Goal: Information Seeking & Learning: Learn about a topic

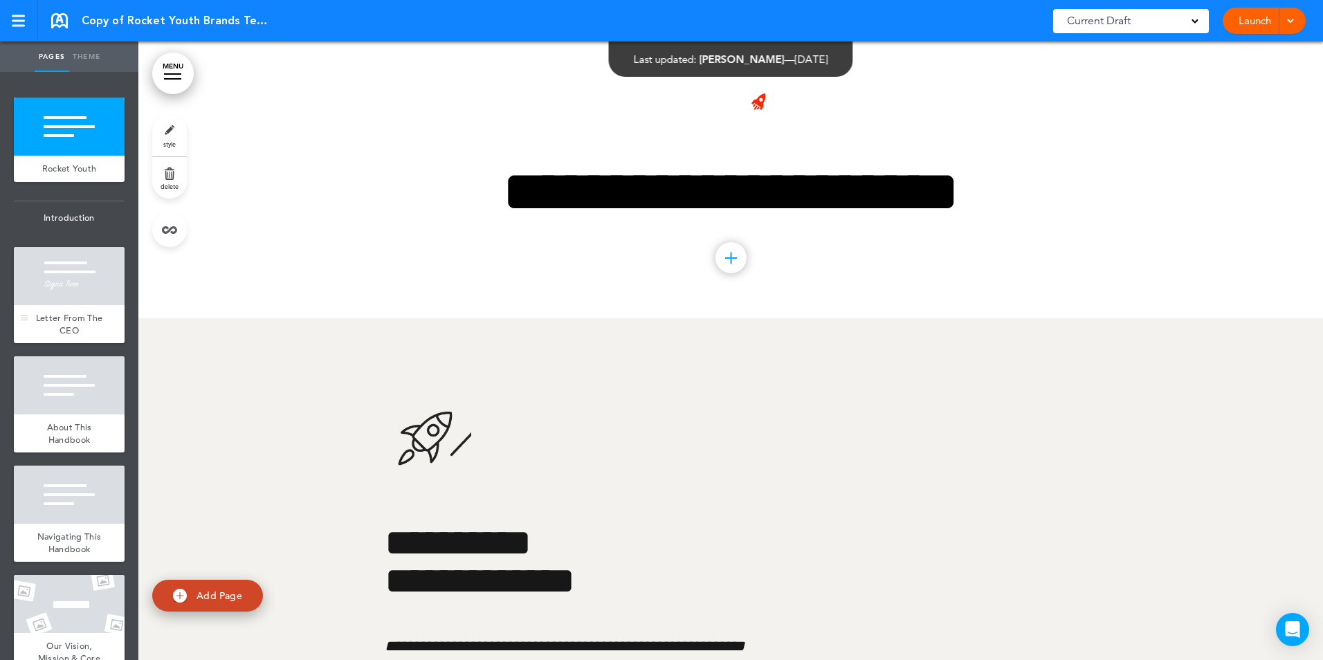
click at [57, 297] on div at bounding box center [69, 276] width 111 height 58
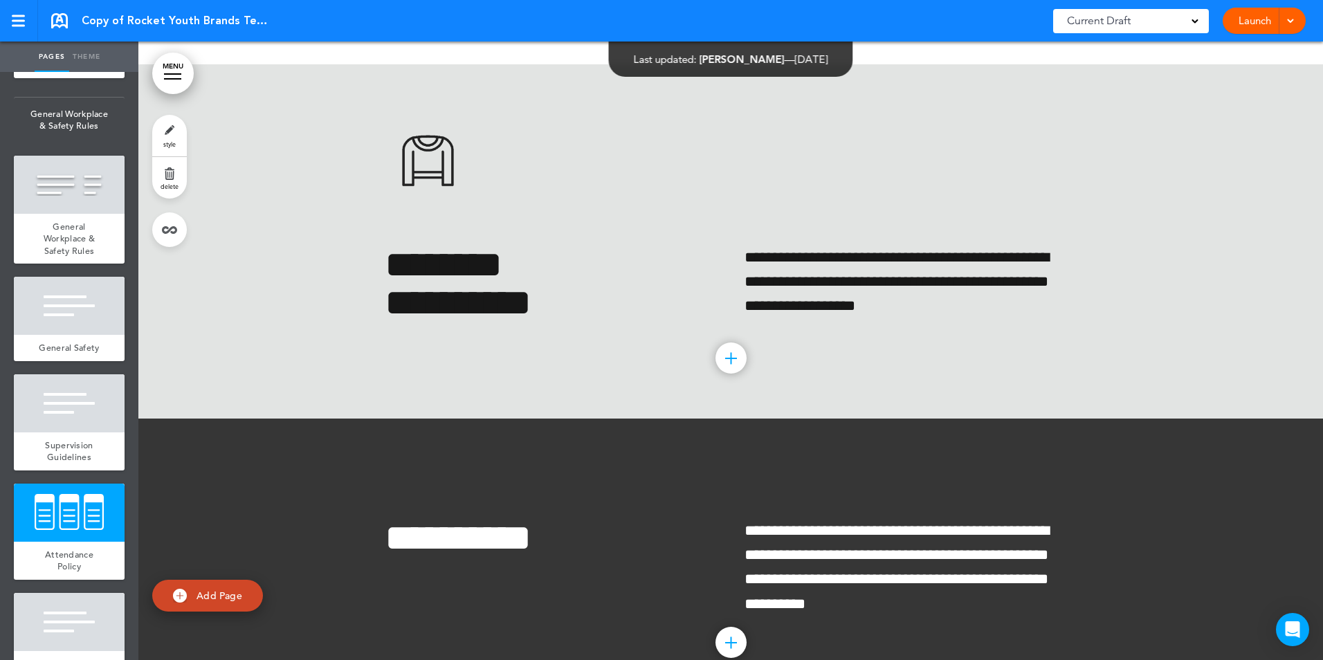
scroll to position [2146, 0]
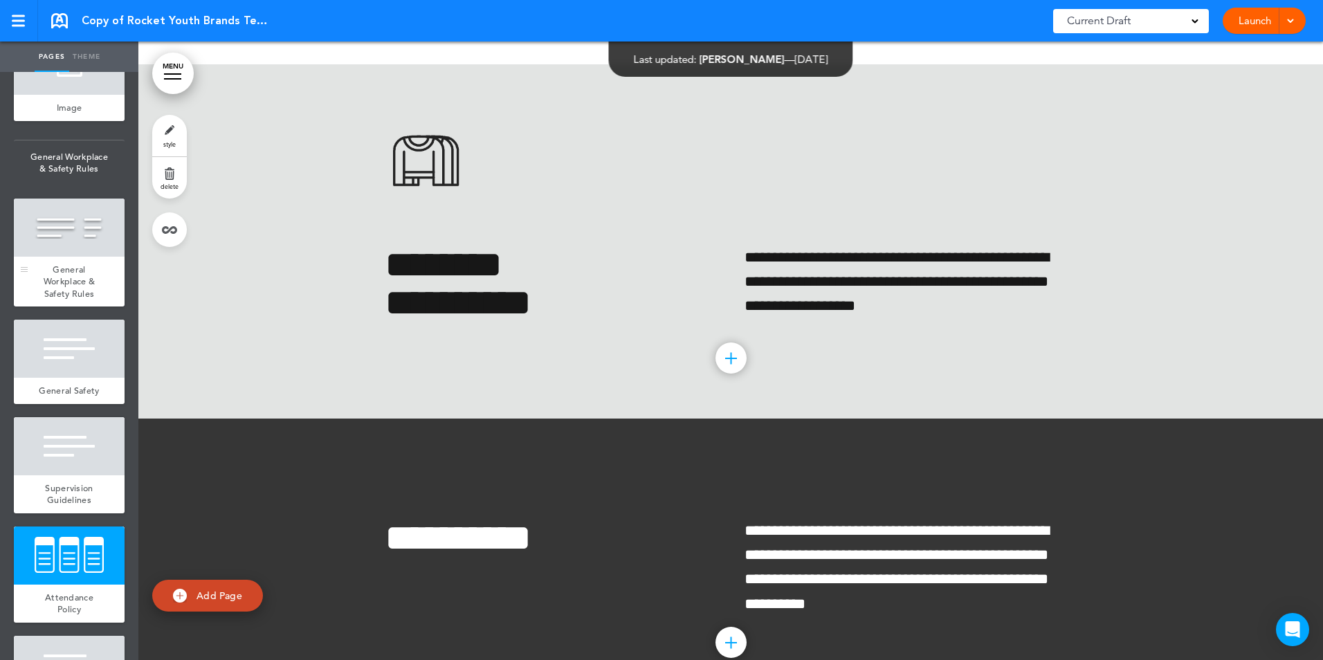
click at [68, 300] on span "General Workplace & Safety Rules" at bounding box center [69, 282] width 51 height 36
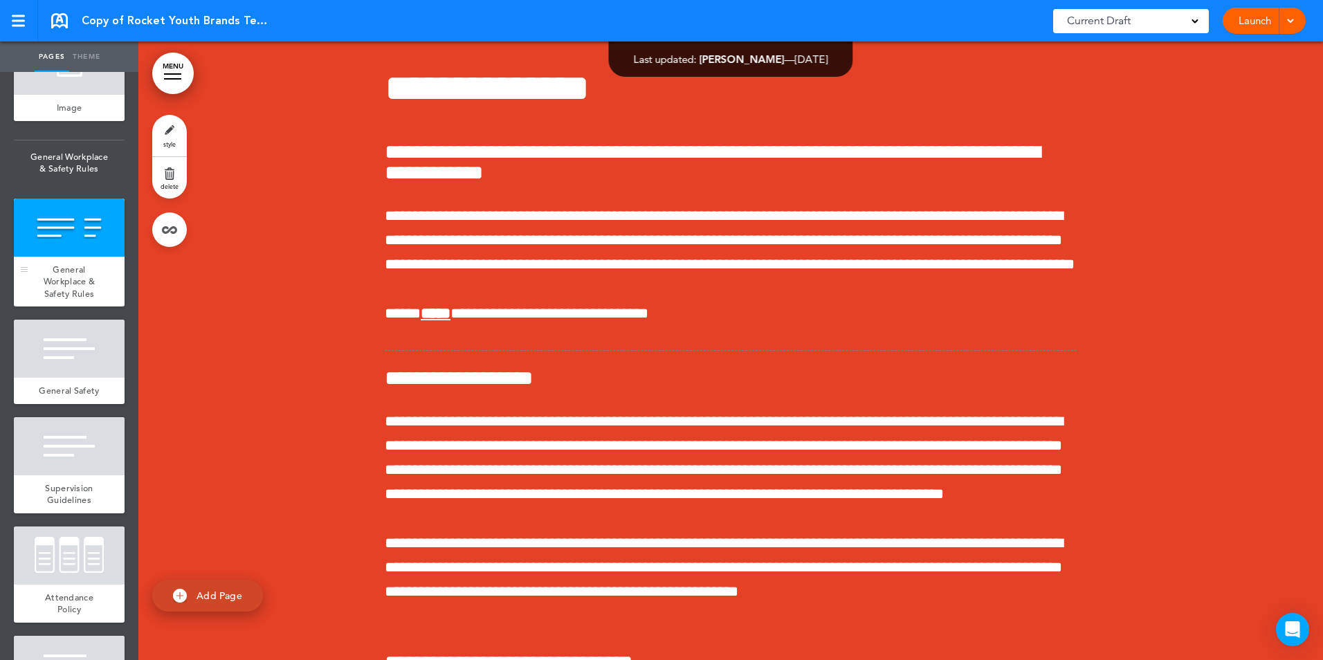
scroll to position [29982, 0]
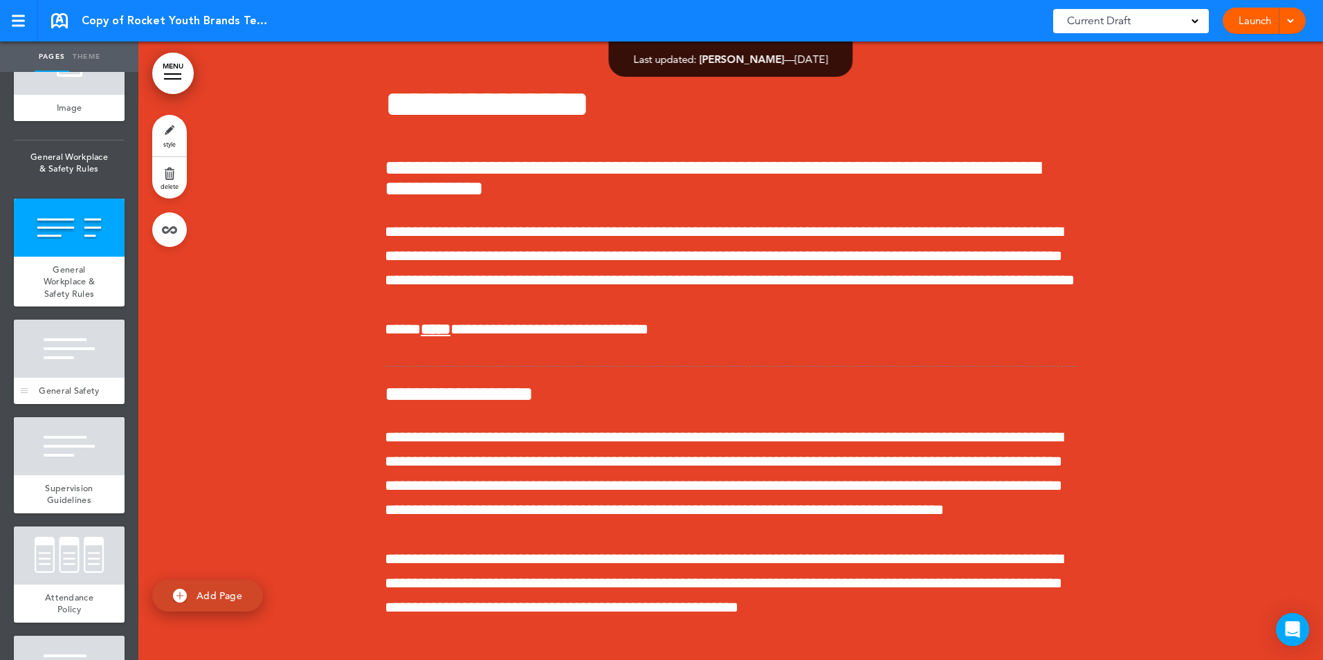
click at [79, 397] on span "General Safety" at bounding box center [69, 391] width 60 height 12
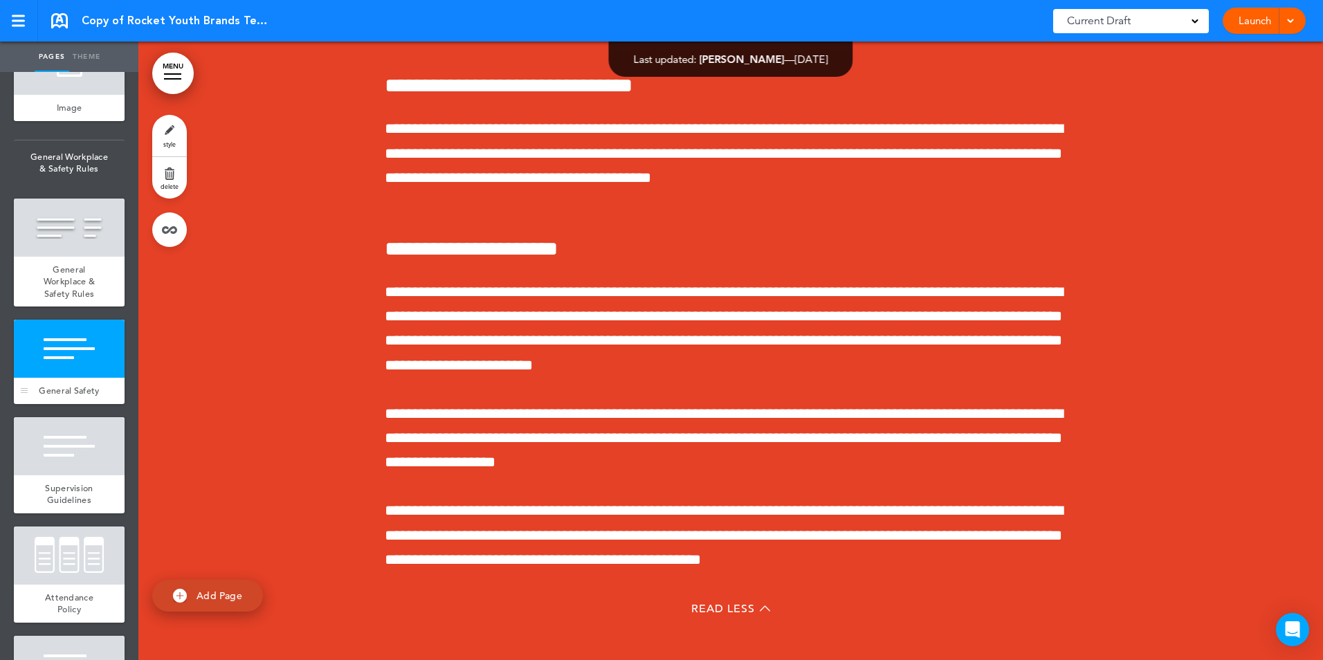
scroll to position [30600, 0]
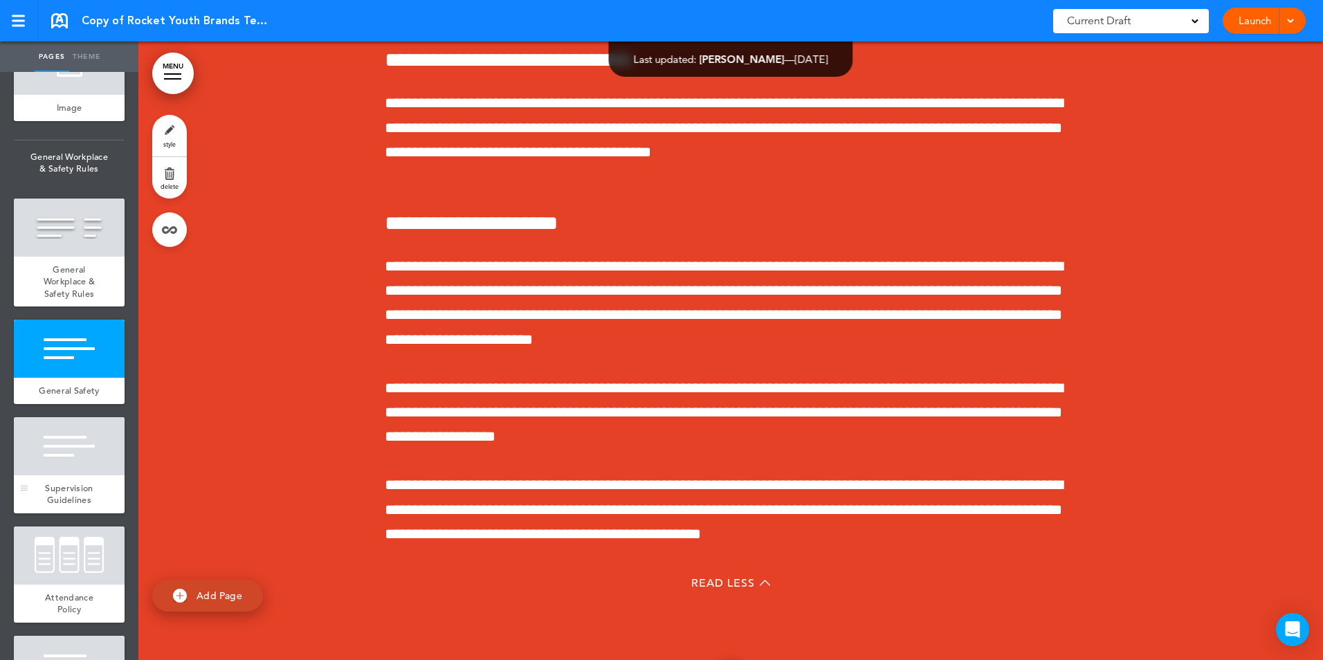
click at [65, 476] on div at bounding box center [69, 446] width 111 height 58
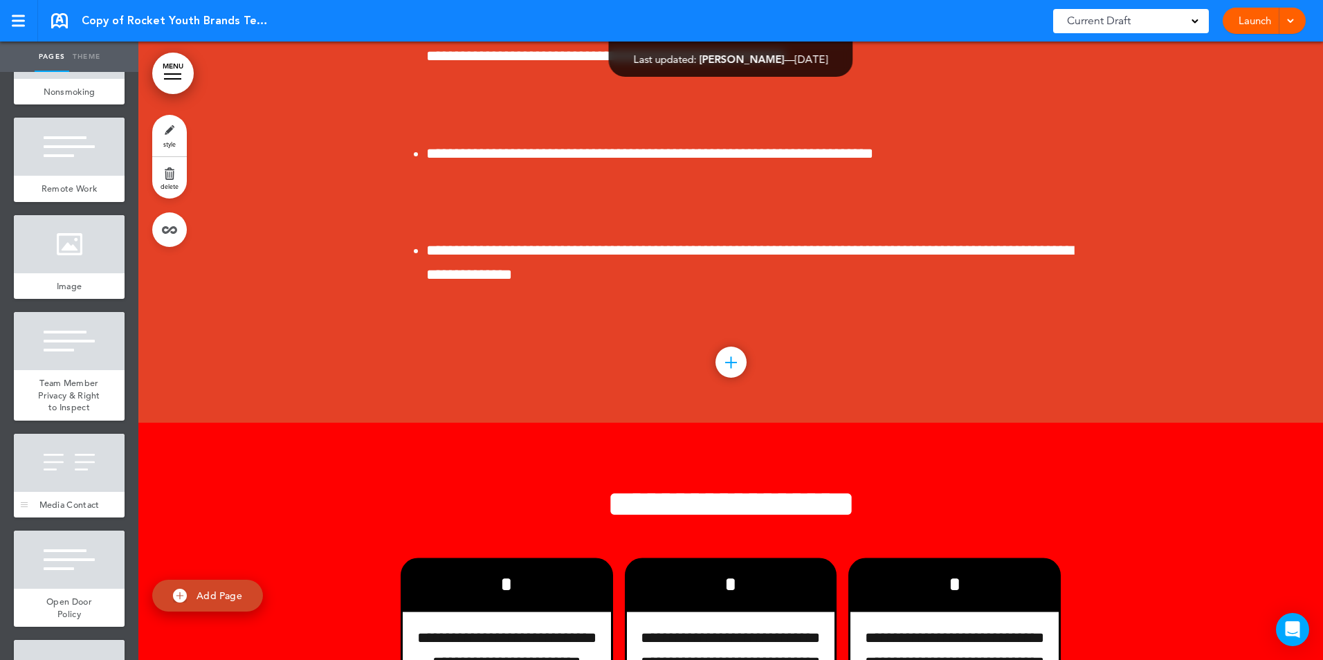
scroll to position [2976, 0]
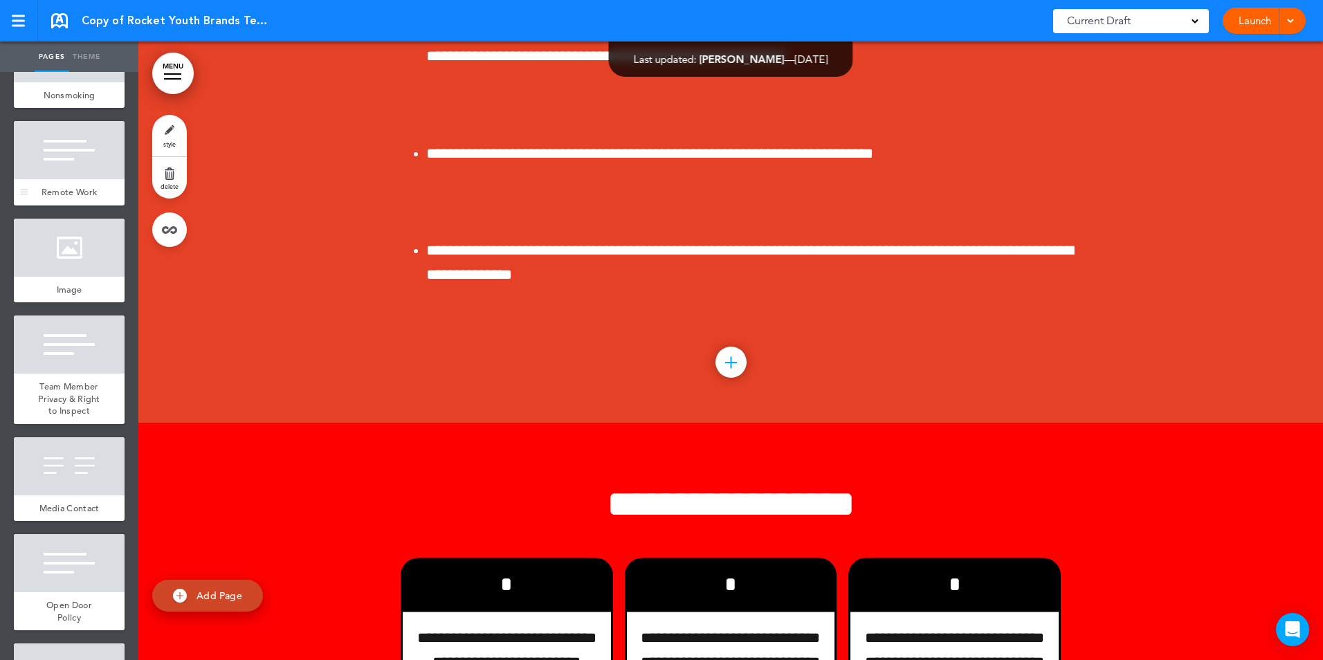
click at [60, 178] on div at bounding box center [69, 150] width 111 height 58
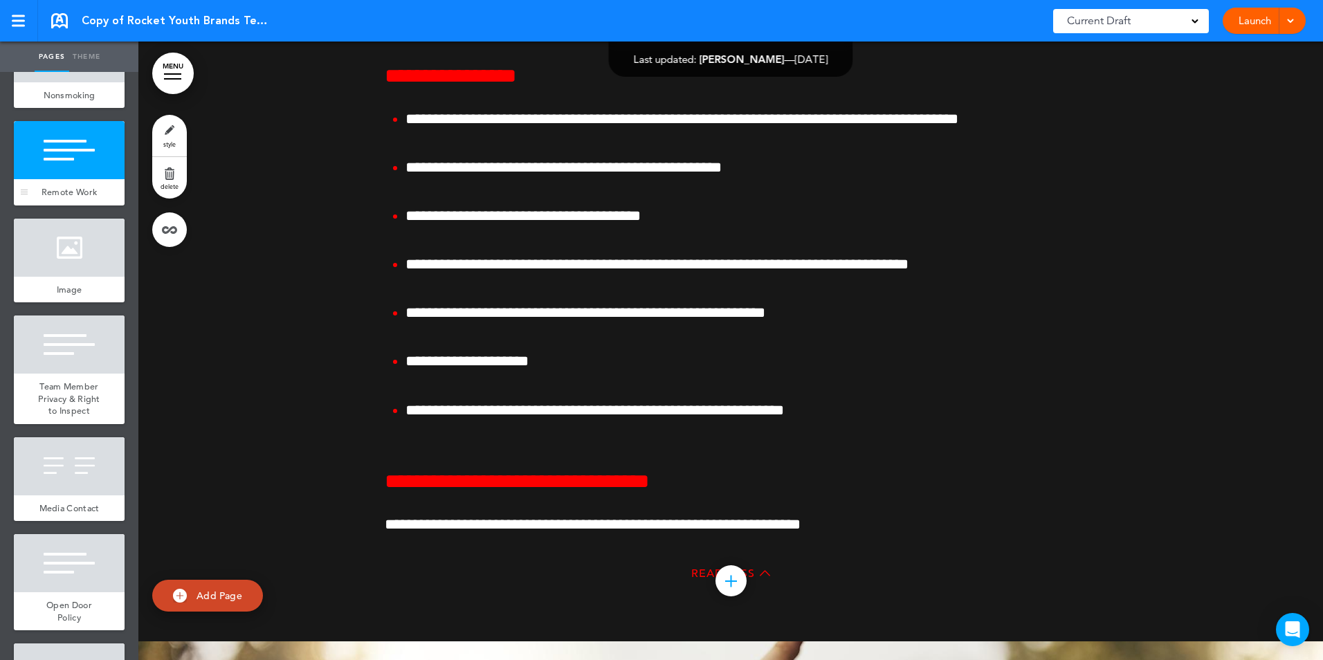
scroll to position [34919, 0]
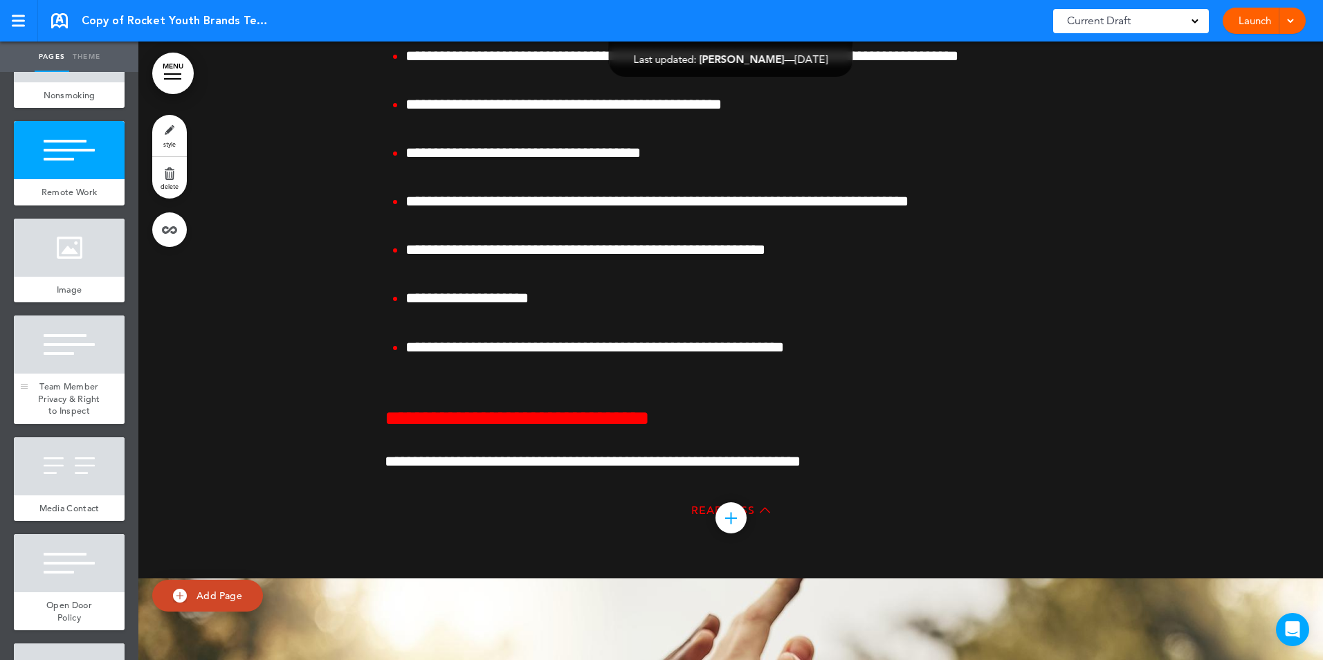
click at [69, 417] on span "Team Member Privacy & Right to Inspect" at bounding box center [69, 399] width 62 height 36
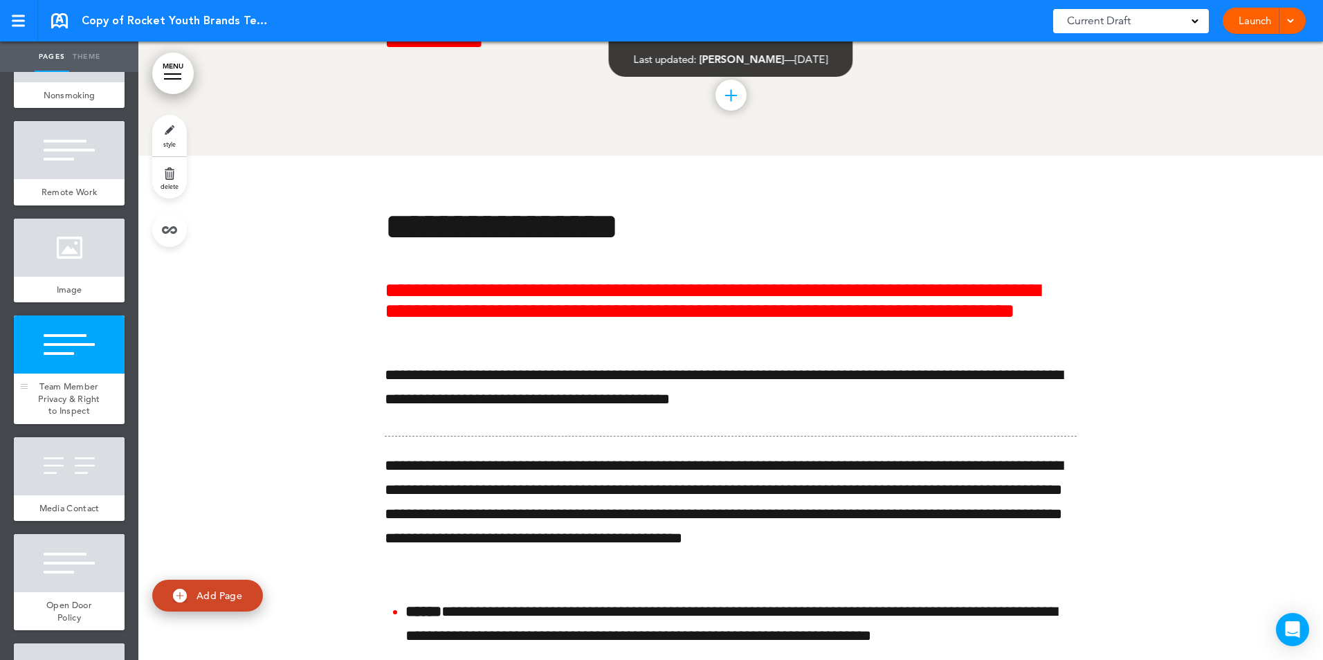
scroll to position [36899, 0]
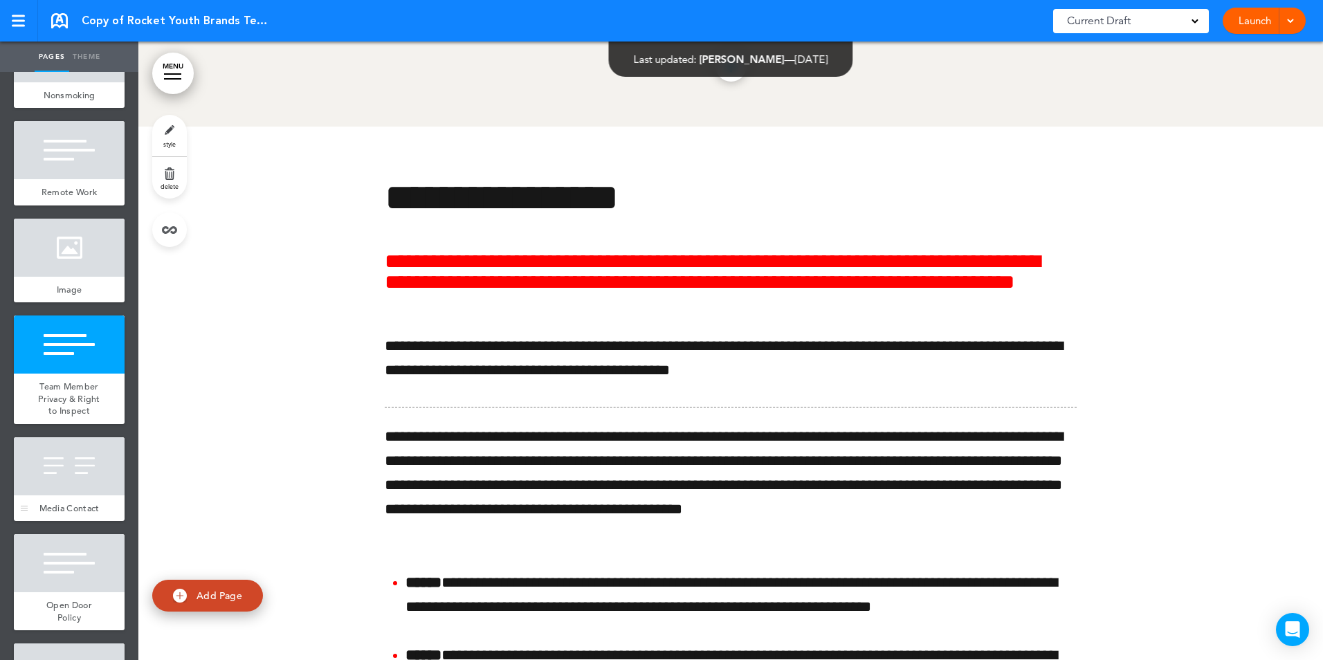
click at [52, 496] on div at bounding box center [69, 466] width 111 height 58
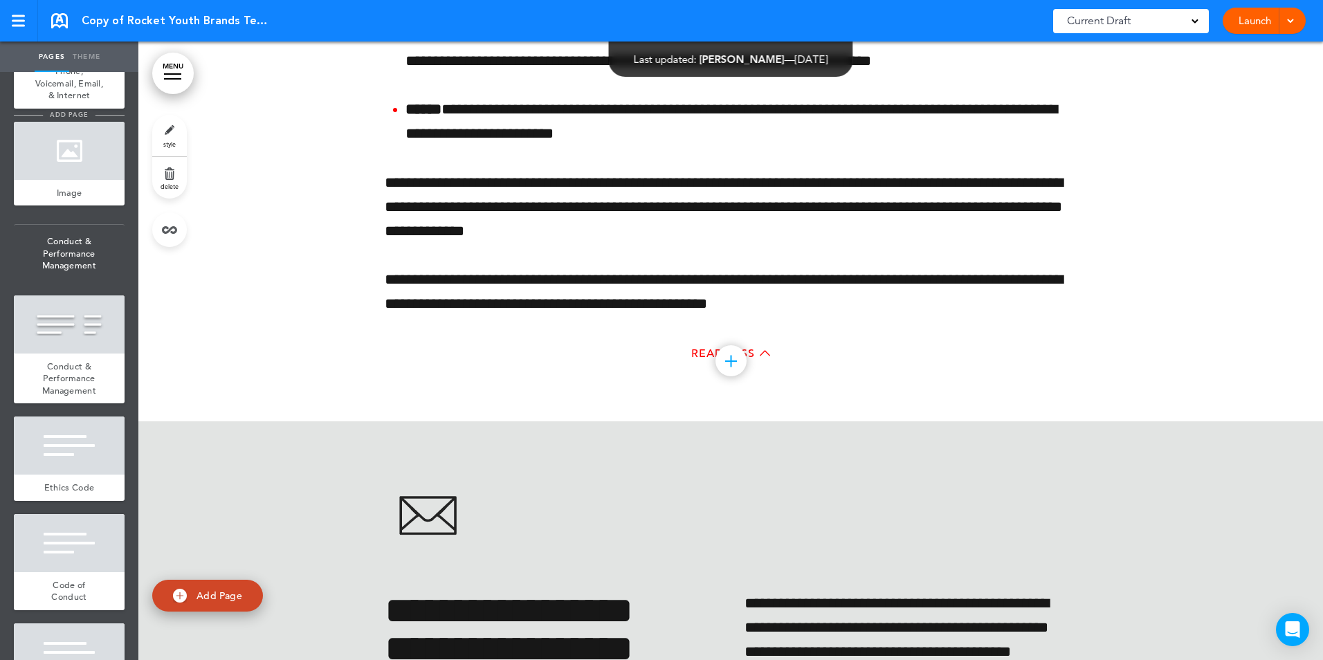
scroll to position [3669, 0]
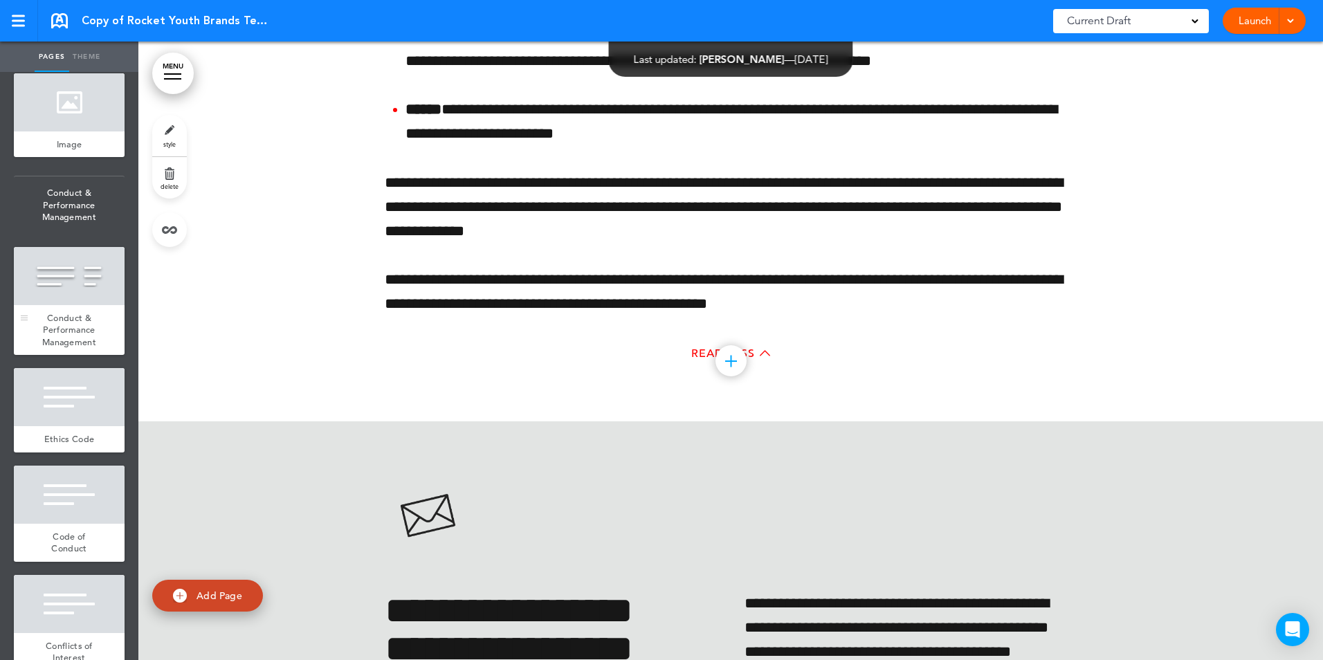
click at [69, 348] on span "Conduct & Performance Management" at bounding box center [69, 330] width 54 height 36
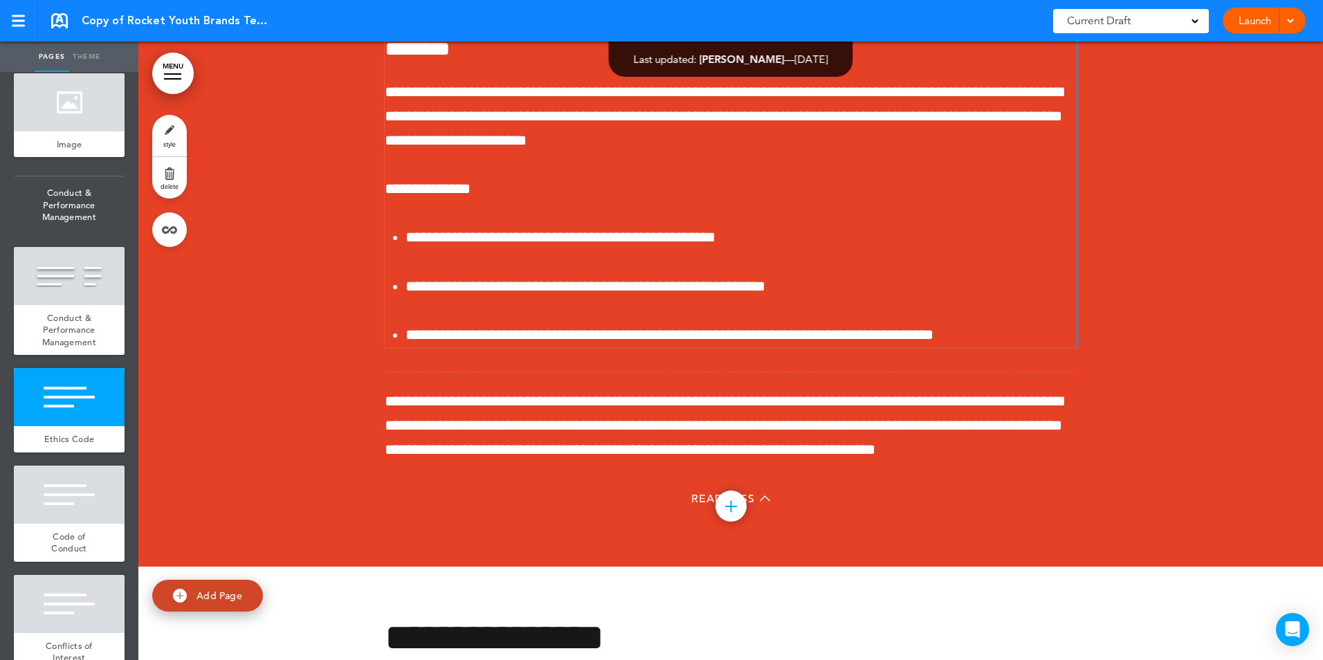
scroll to position [39857, 0]
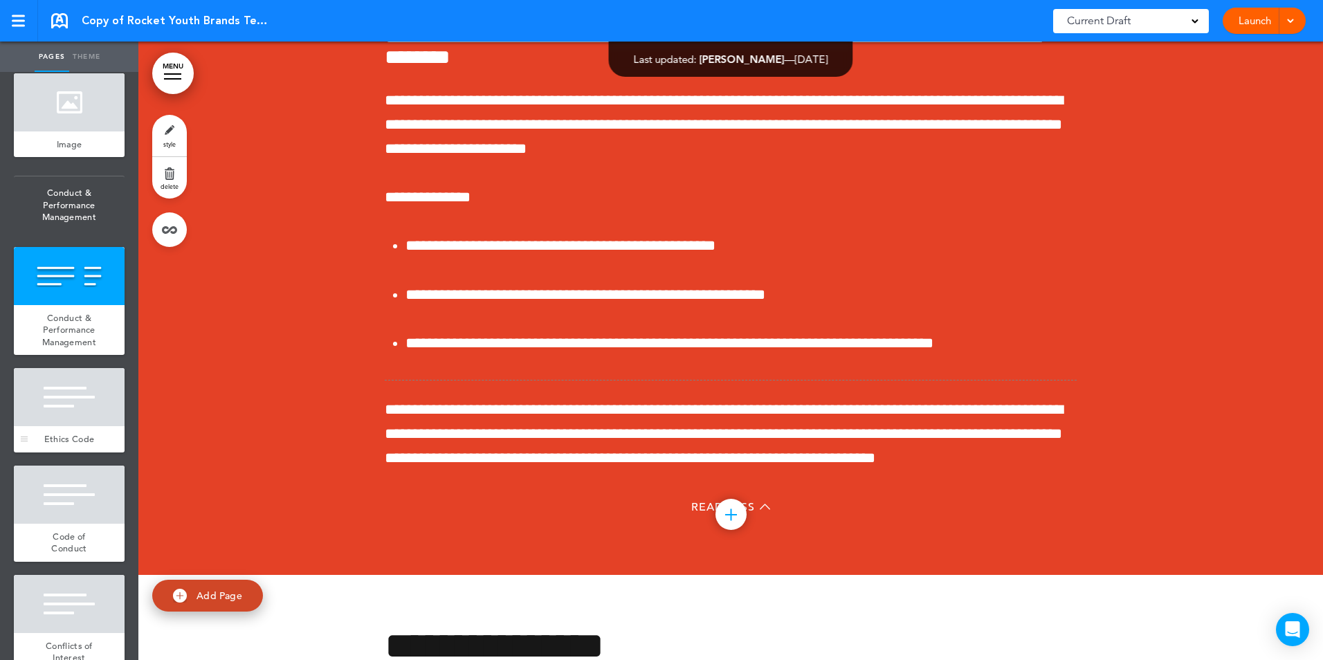
click at [54, 426] on div at bounding box center [69, 397] width 111 height 58
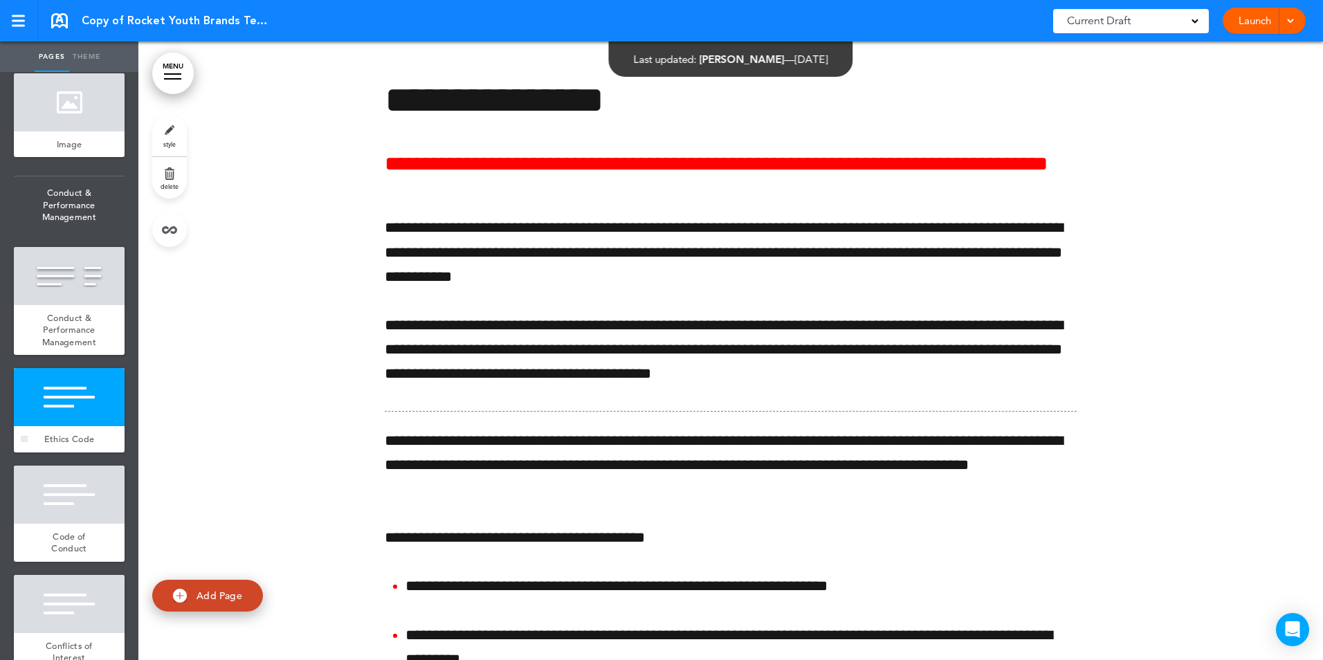
scroll to position [40407, 0]
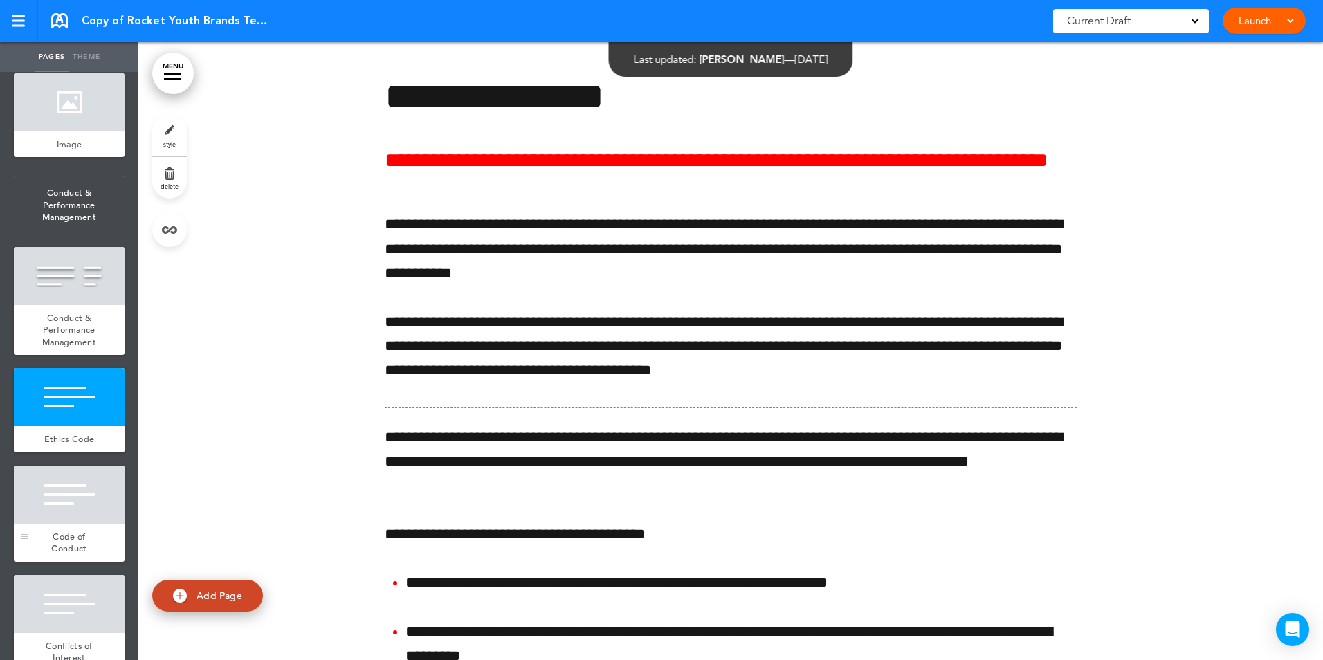
click at [78, 555] on span "Code of Conduct" at bounding box center [68, 543] width 35 height 24
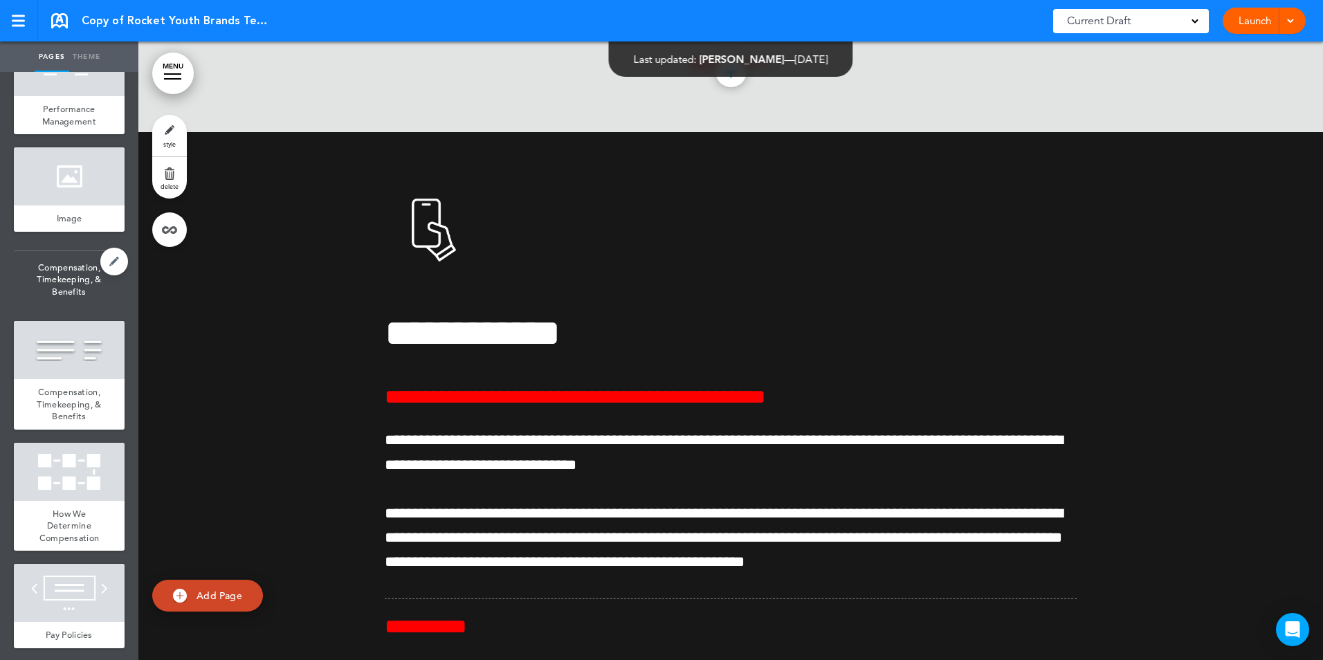
scroll to position [4569, 0]
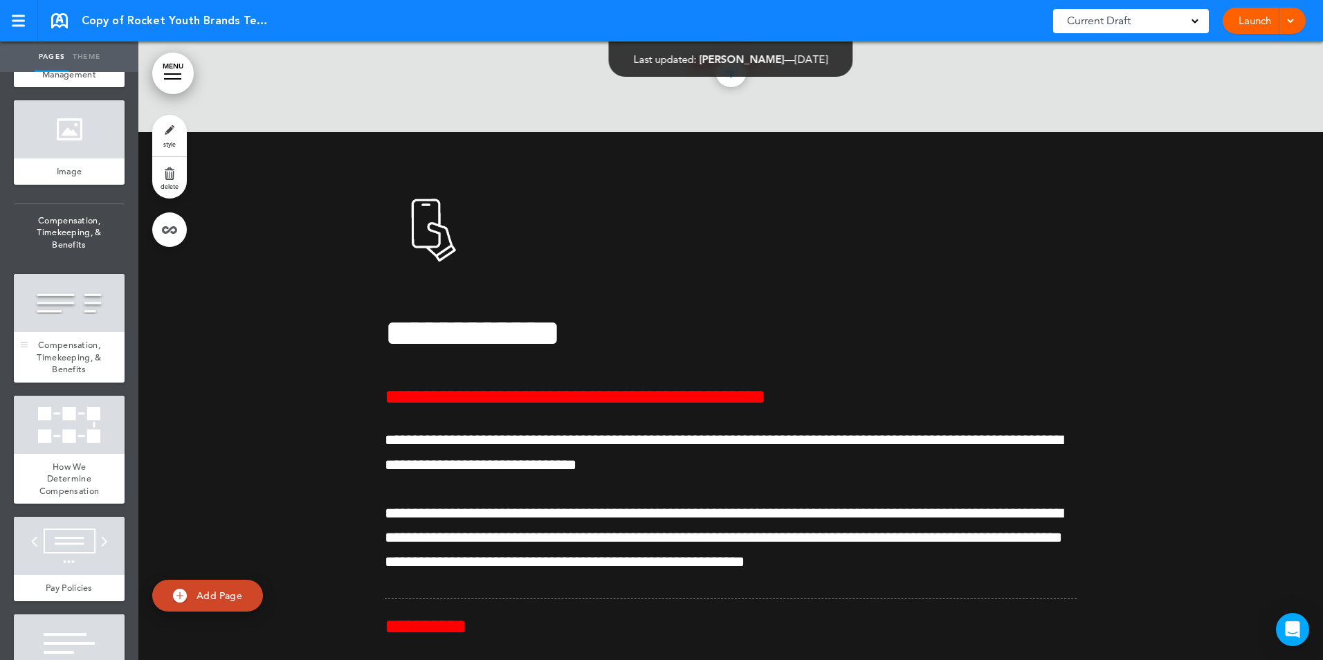
click at [50, 332] on div at bounding box center [69, 303] width 111 height 58
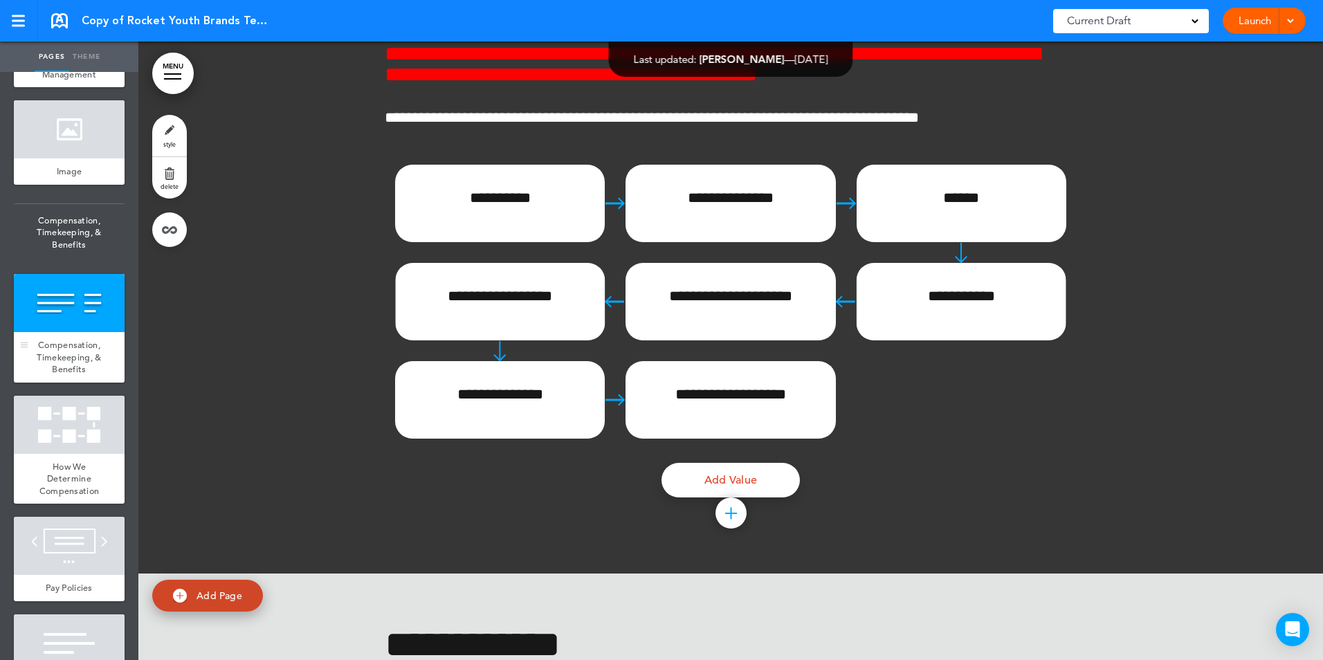
scroll to position [47647, 0]
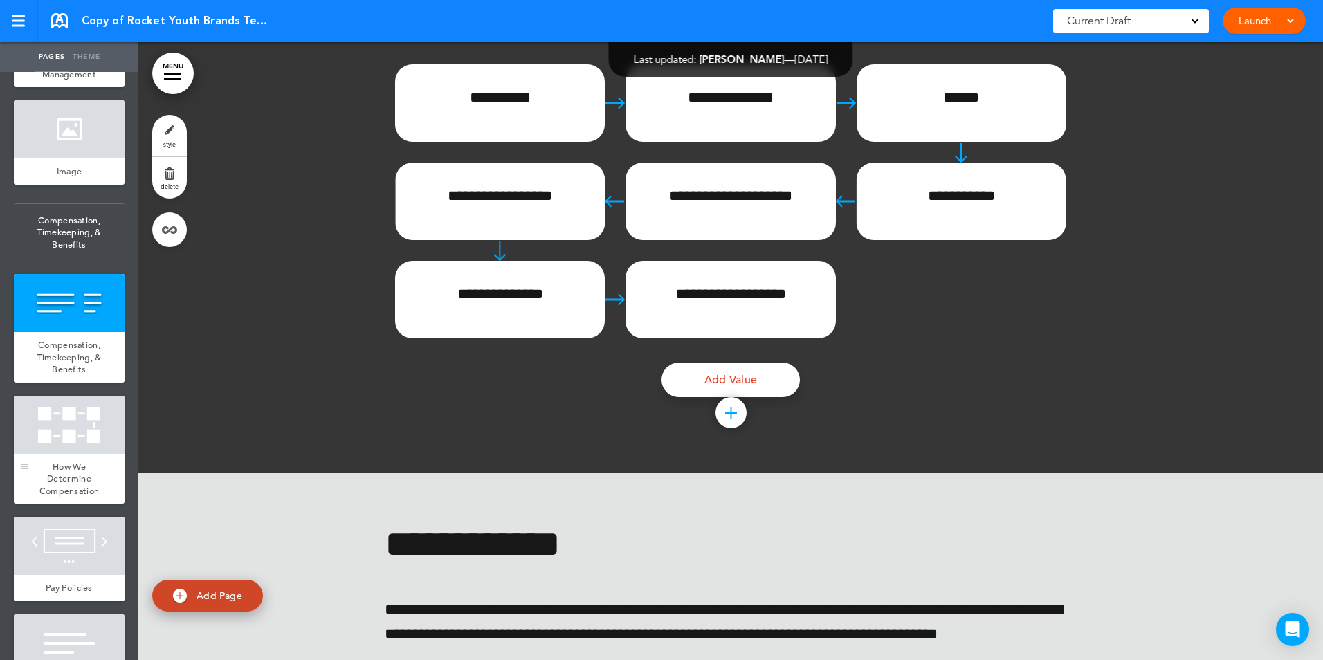
click at [55, 505] on div "How We Determine Compensation" at bounding box center [69, 479] width 111 height 51
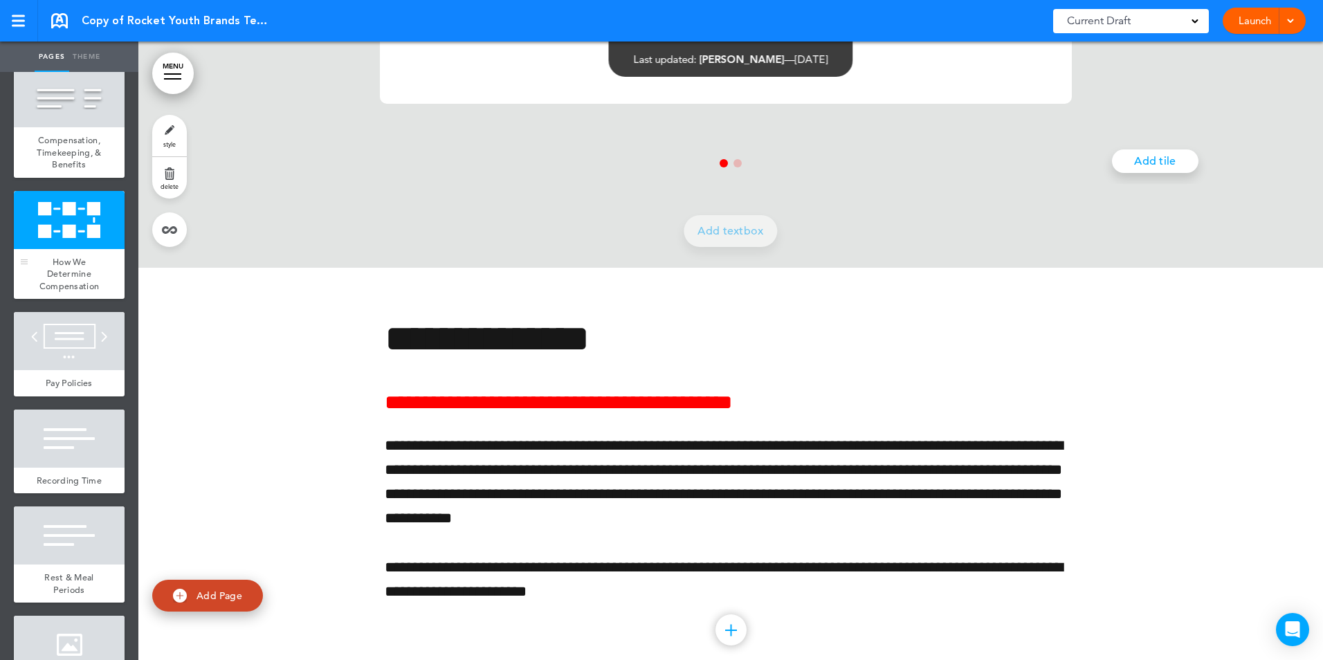
scroll to position [4776, 0]
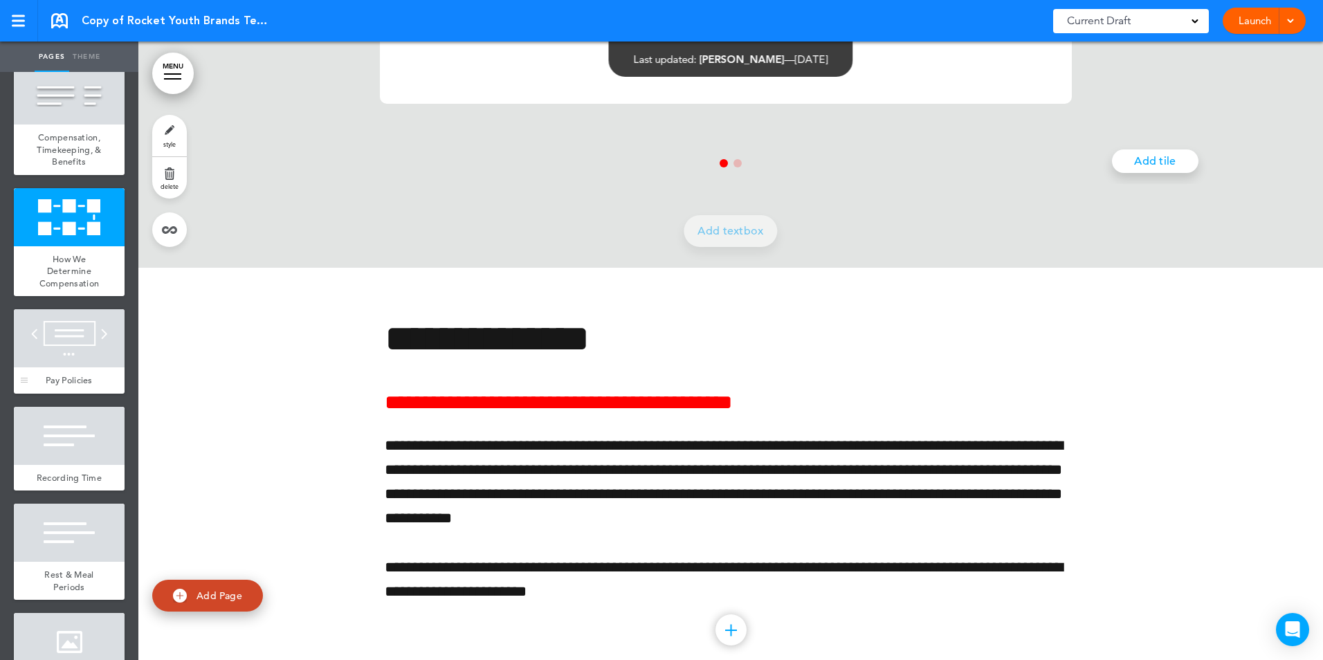
click at [57, 368] on div at bounding box center [69, 338] width 111 height 58
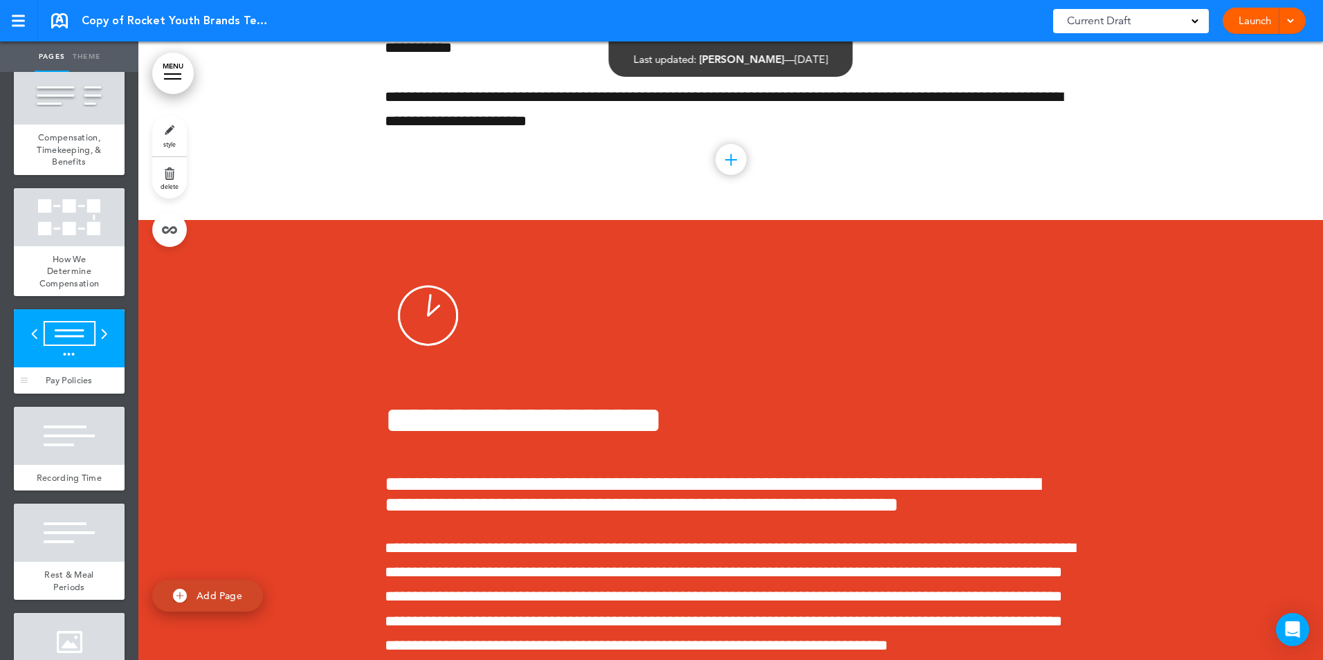
scroll to position [49085, 0]
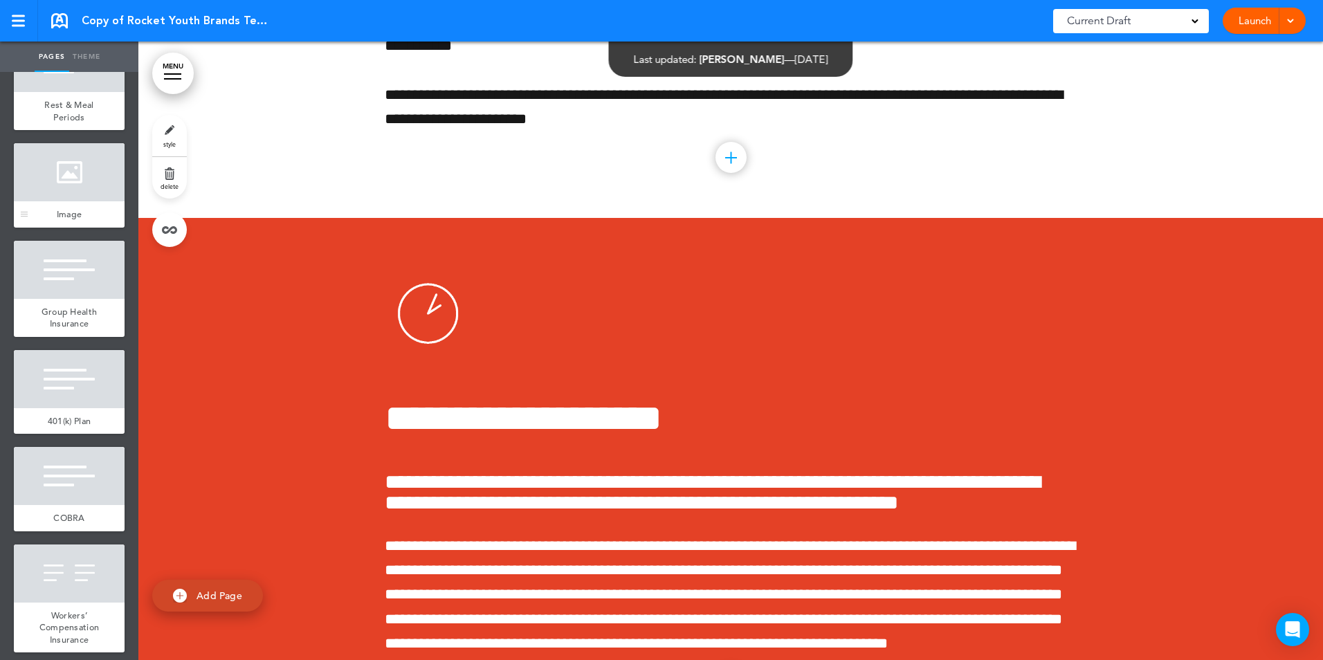
scroll to position [5261, 0]
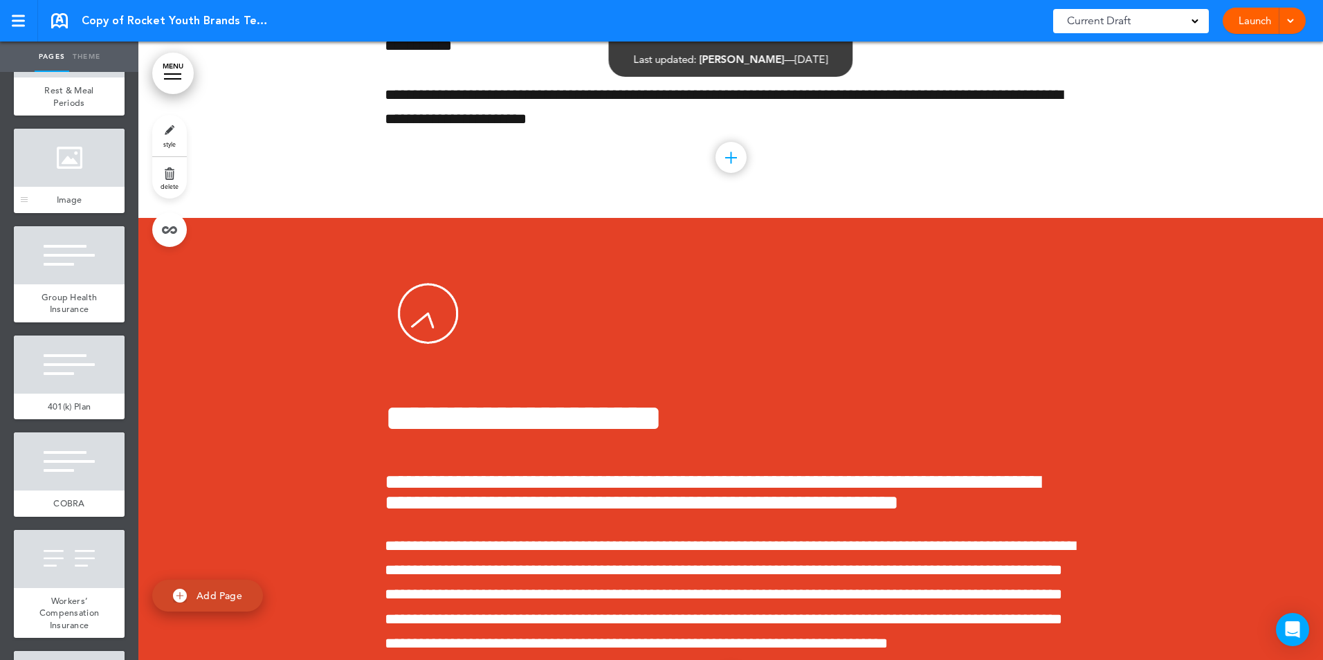
click at [39, 323] on div "Group Health Insurance" at bounding box center [69, 303] width 111 height 38
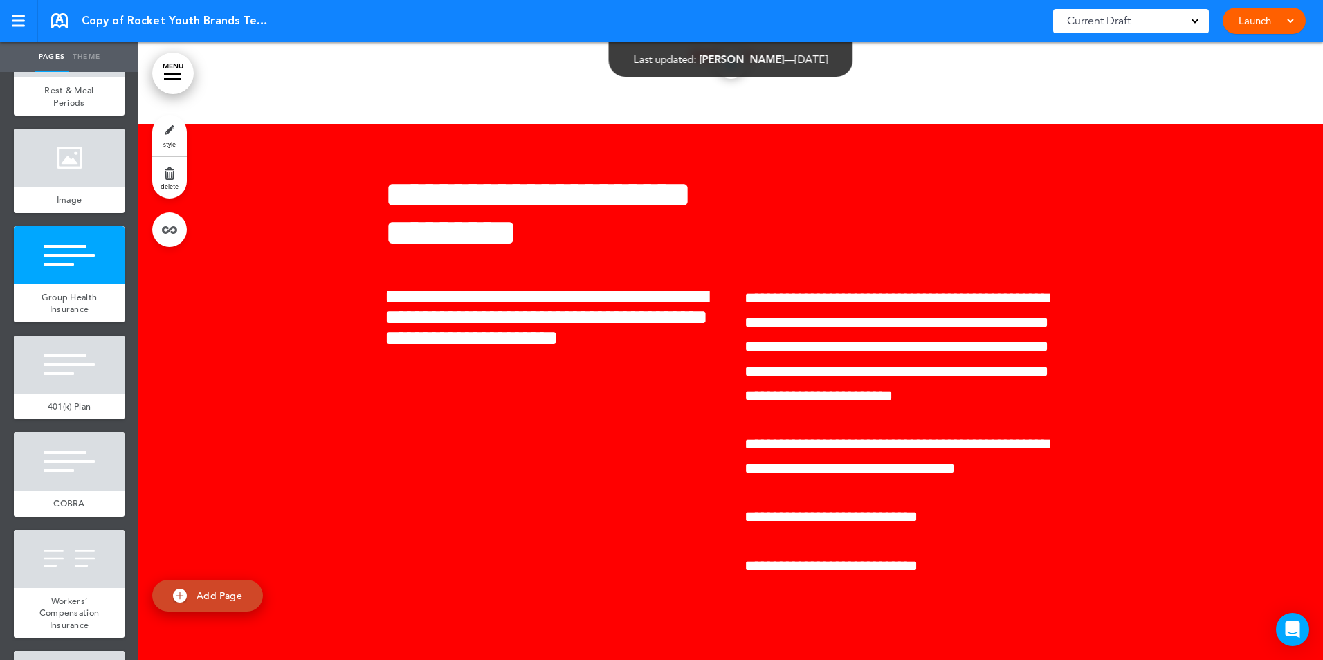
scroll to position [51730, 0]
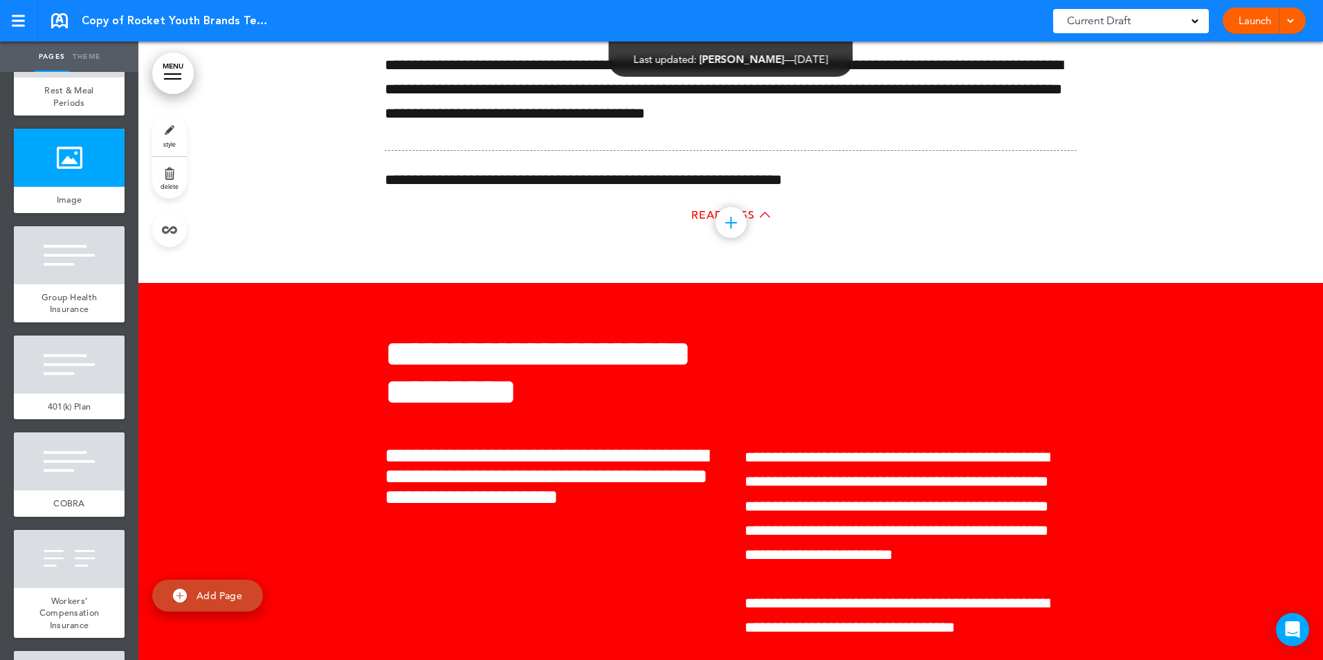
scroll to position [51455, 0]
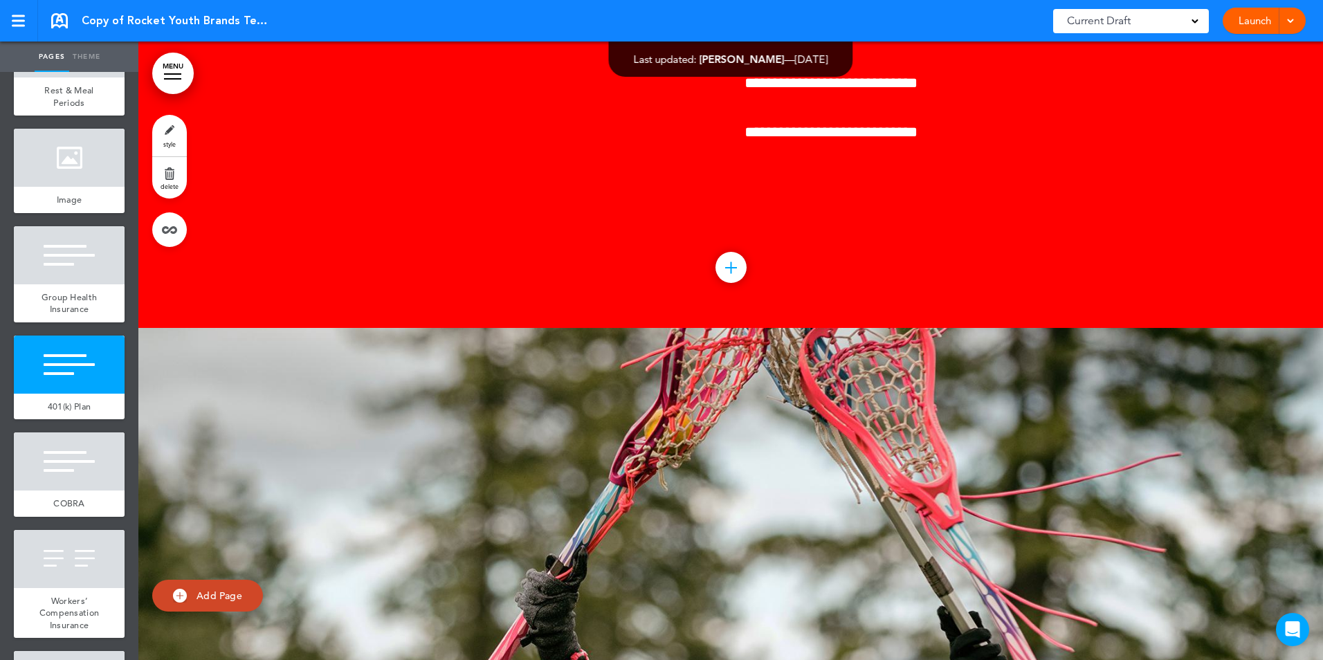
scroll to position [52147, 0]
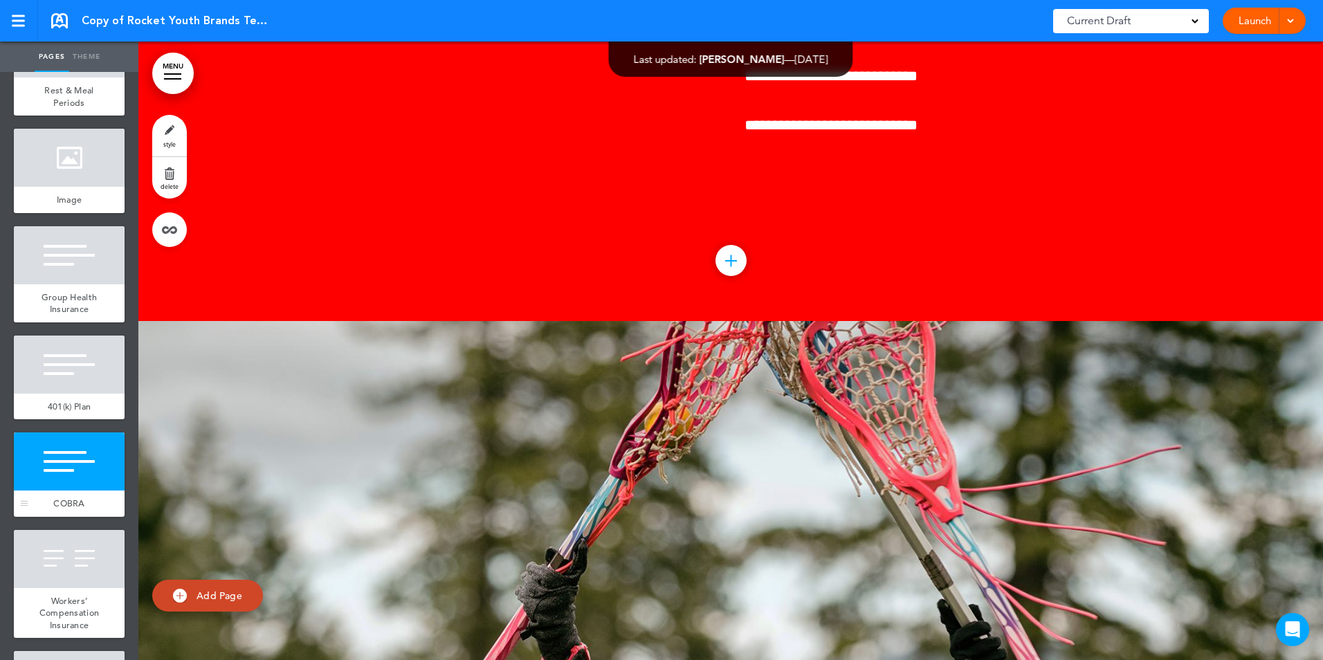
click at [57, 517] on div "COBRA" at bounding box center [69, 504] width 111 height 26
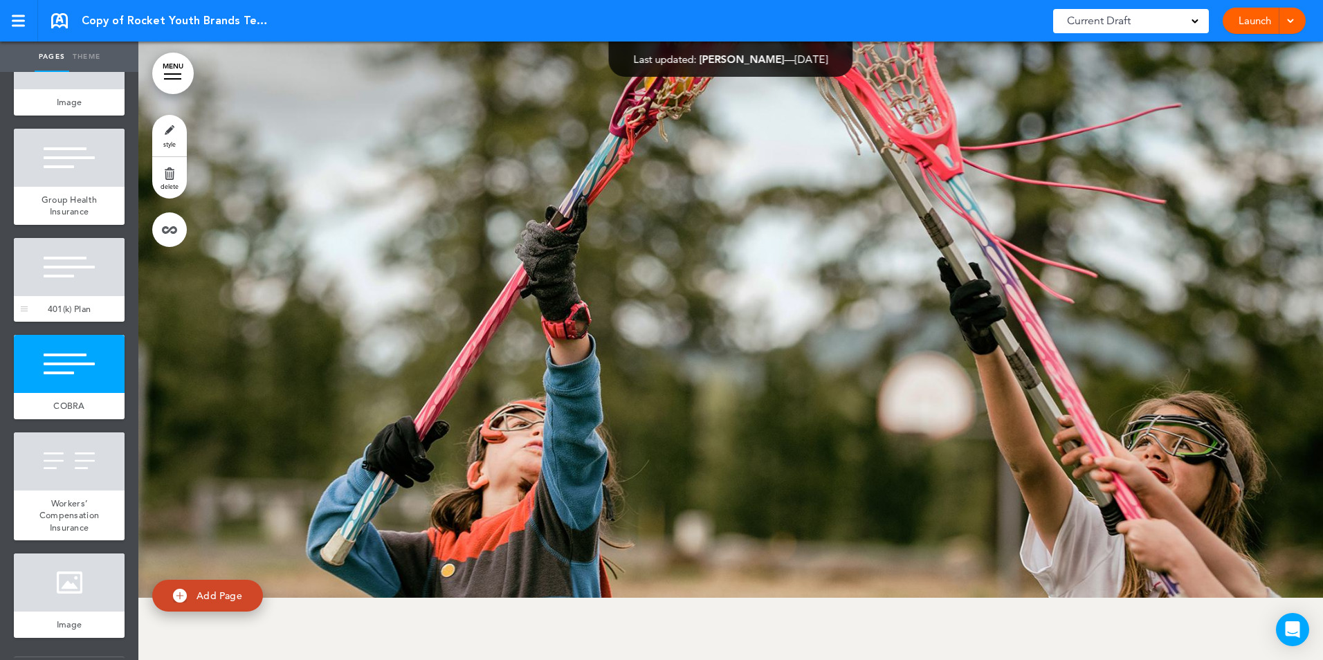
scroll to position [5538, 0]
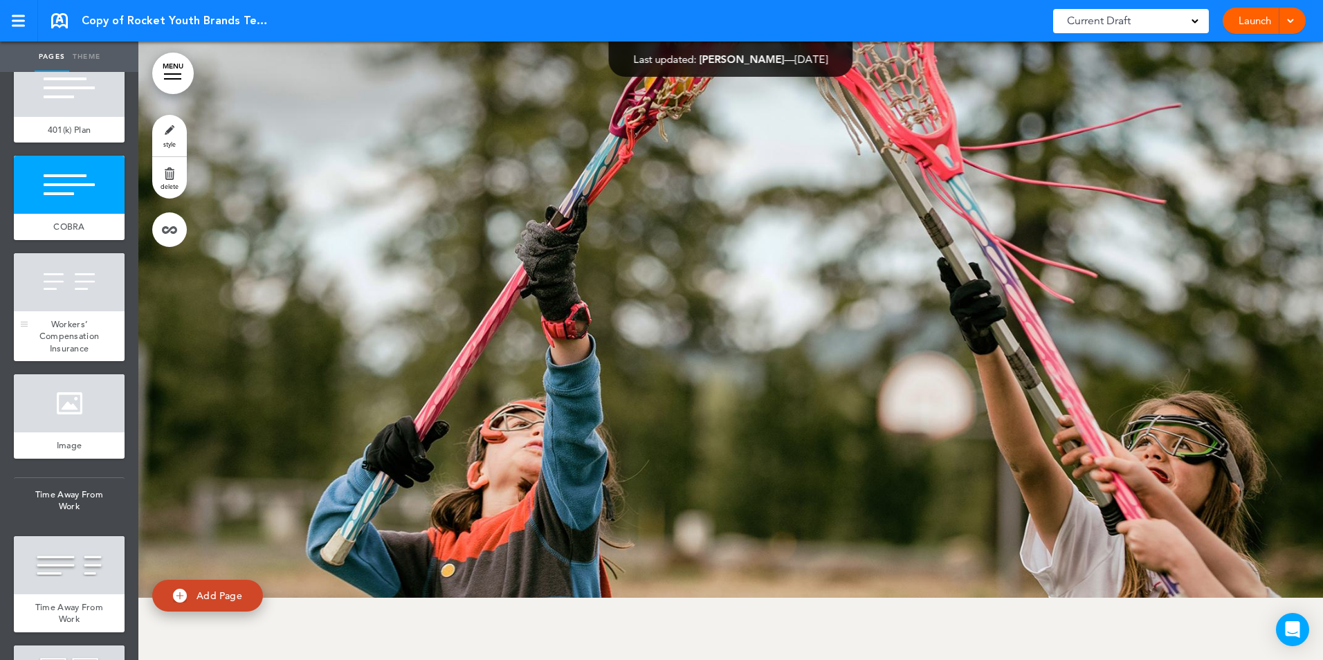
click at [66, 354] on span "Workers’ Compensation Insurance" at bounding box center [69, 336] width 60 height 36
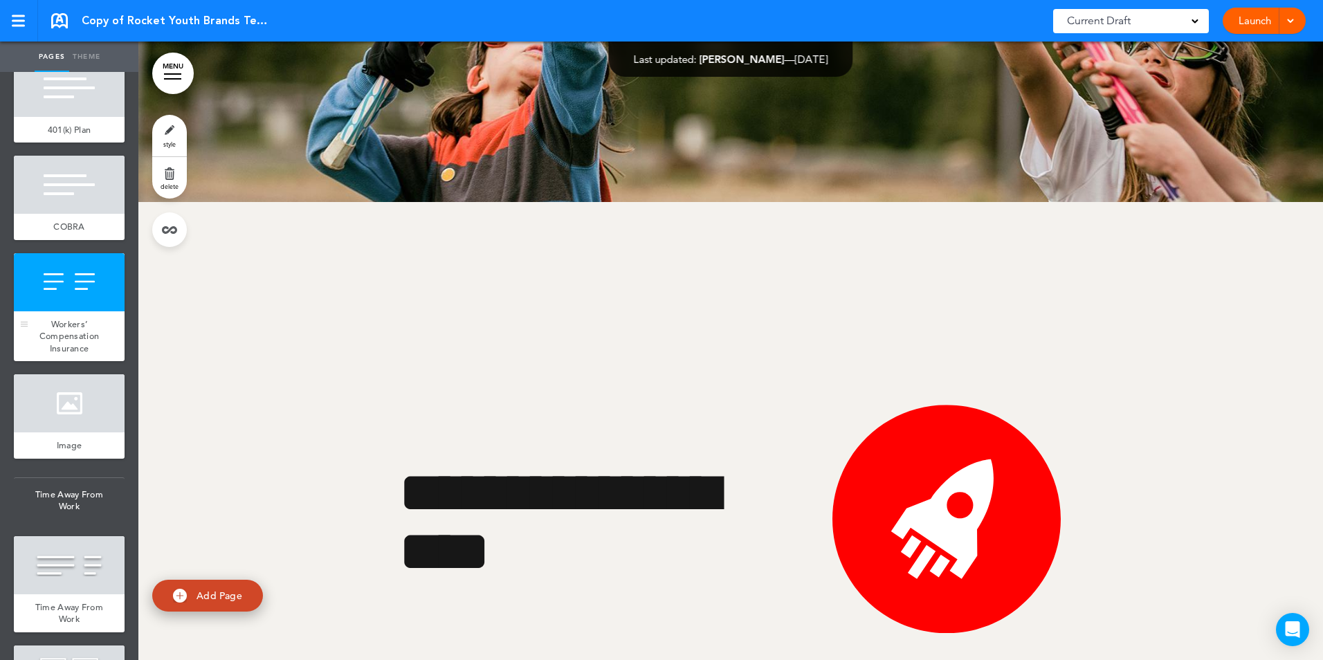
scroll to position [52886, 0]
click at [62, 433] on div at bounding box center [69, 403] width 111 height 58
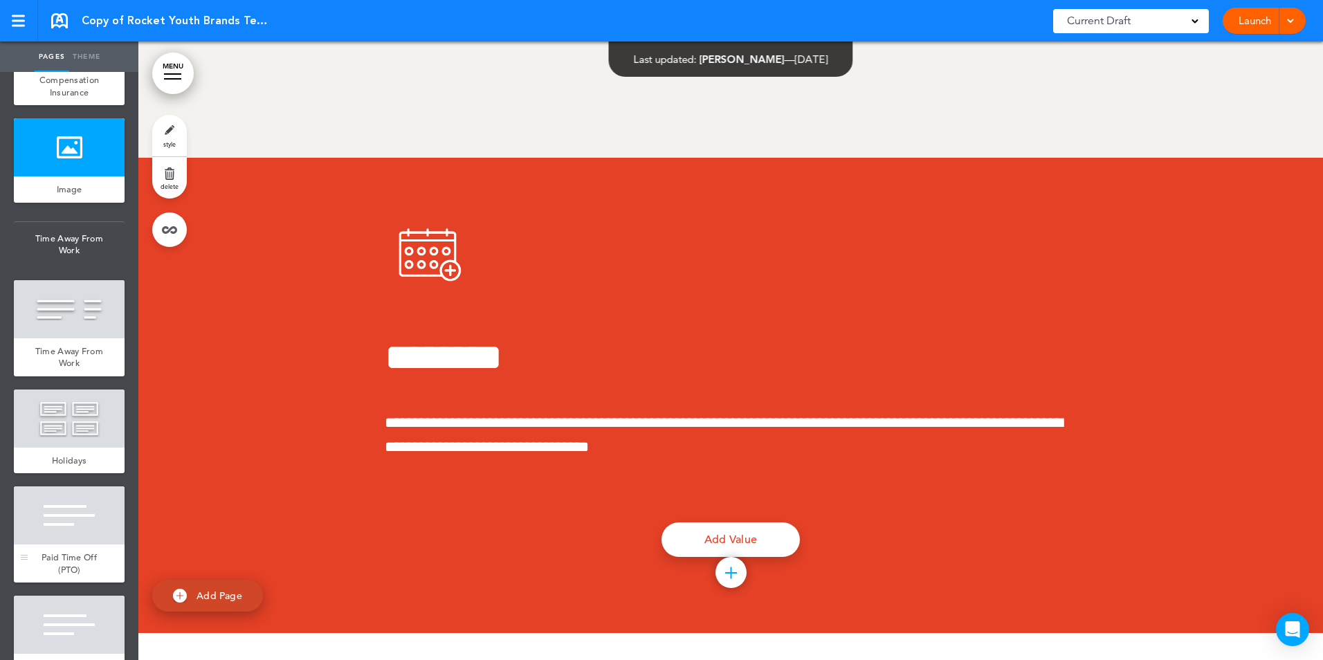
scroll to position [5884, 0]
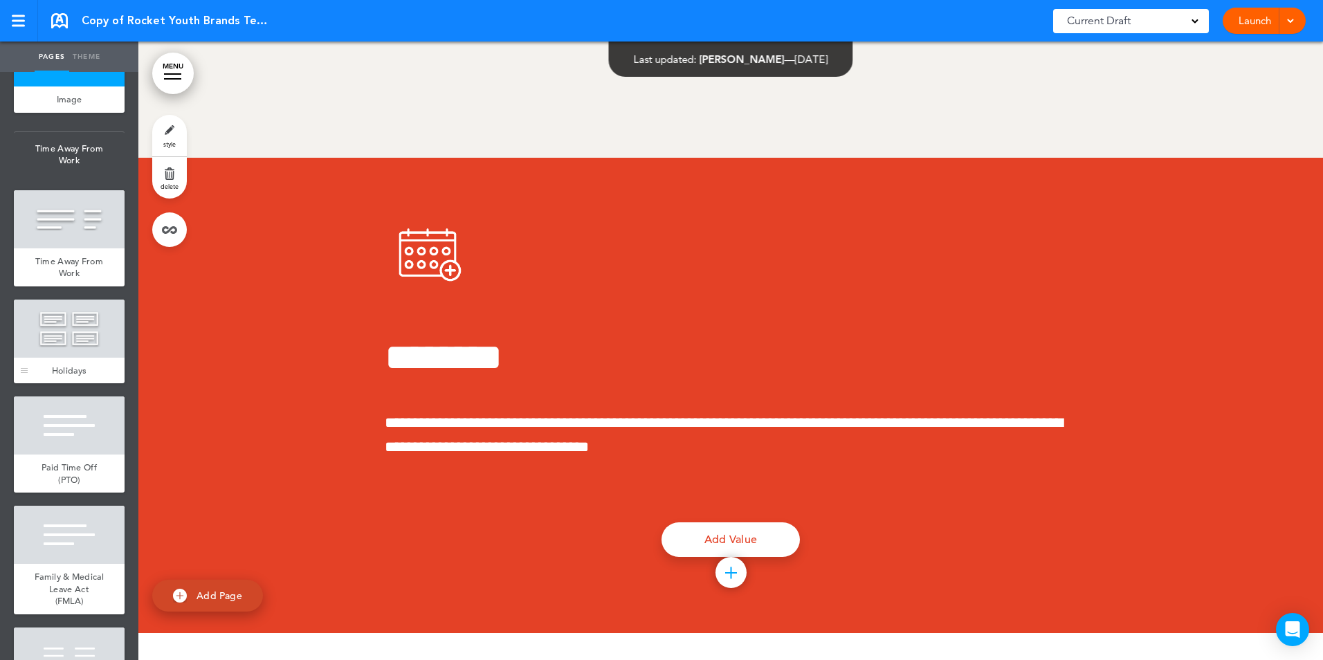
click at [58, 377] on span "Holidays" at bounding box center [69, 371] width 35 height 12
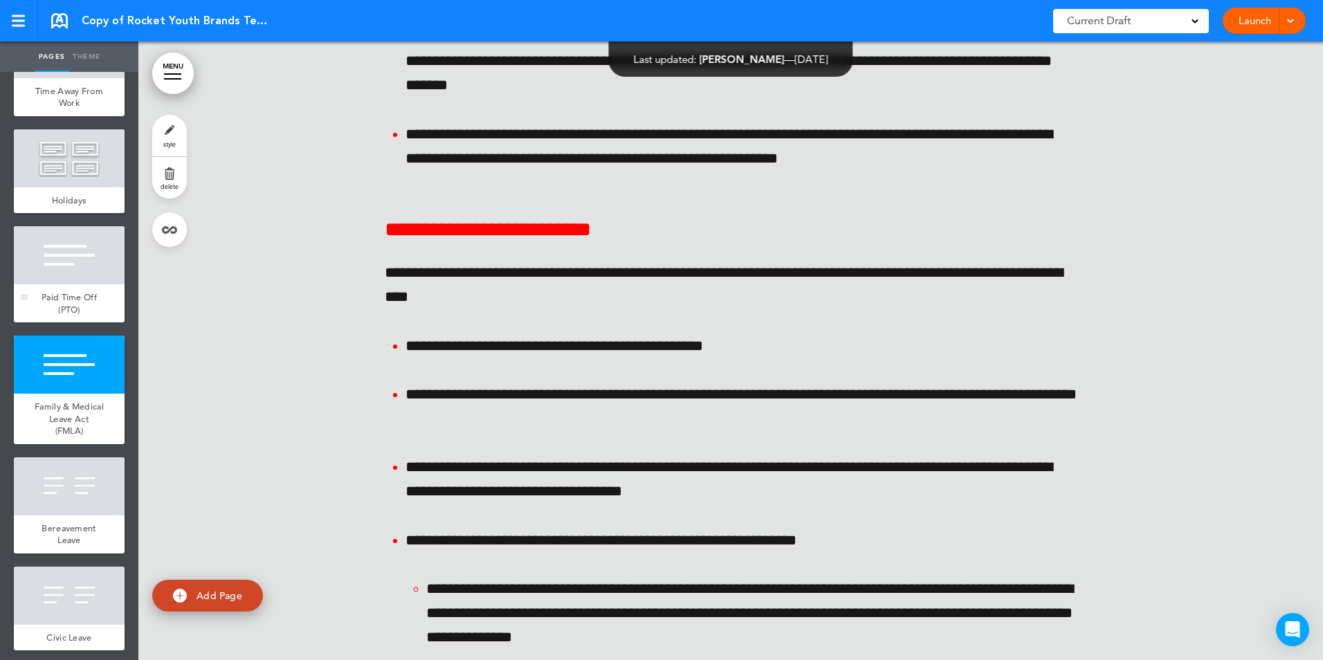
scroll to position [6091, 0]
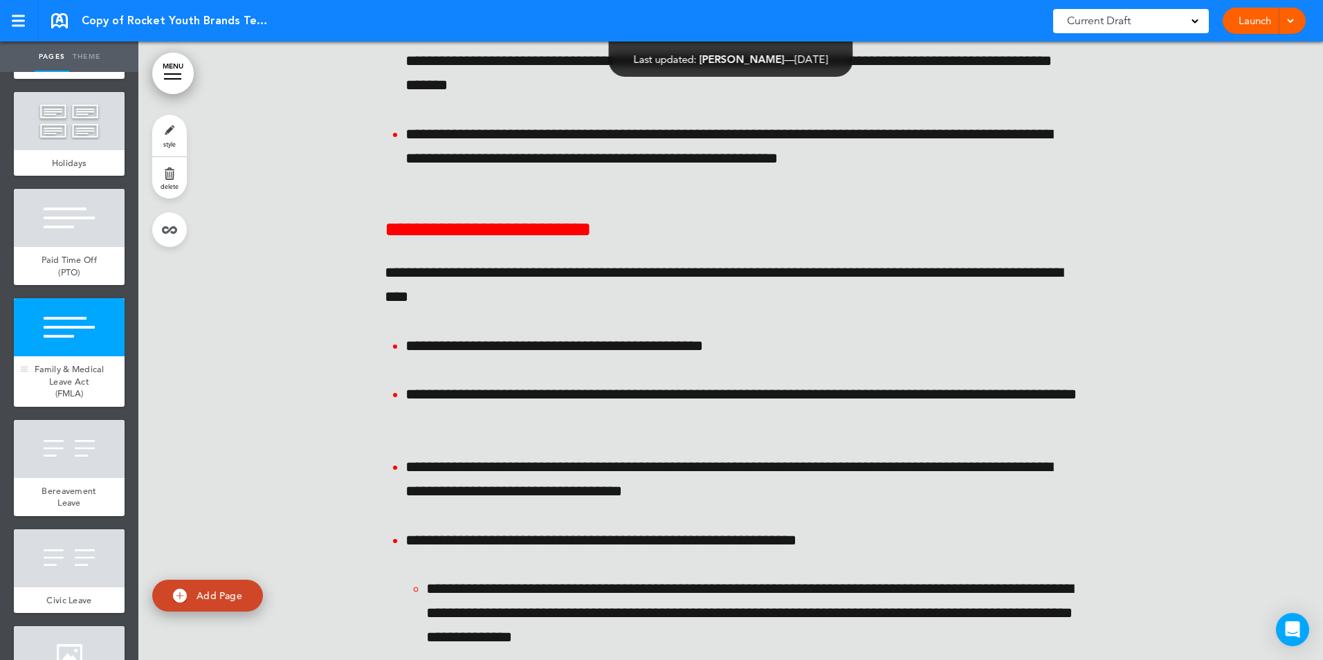
click at [64, 407] on div "Family & Medical Leave Act (FMLA)" at bounding box center [69, 381] width 111 height 51
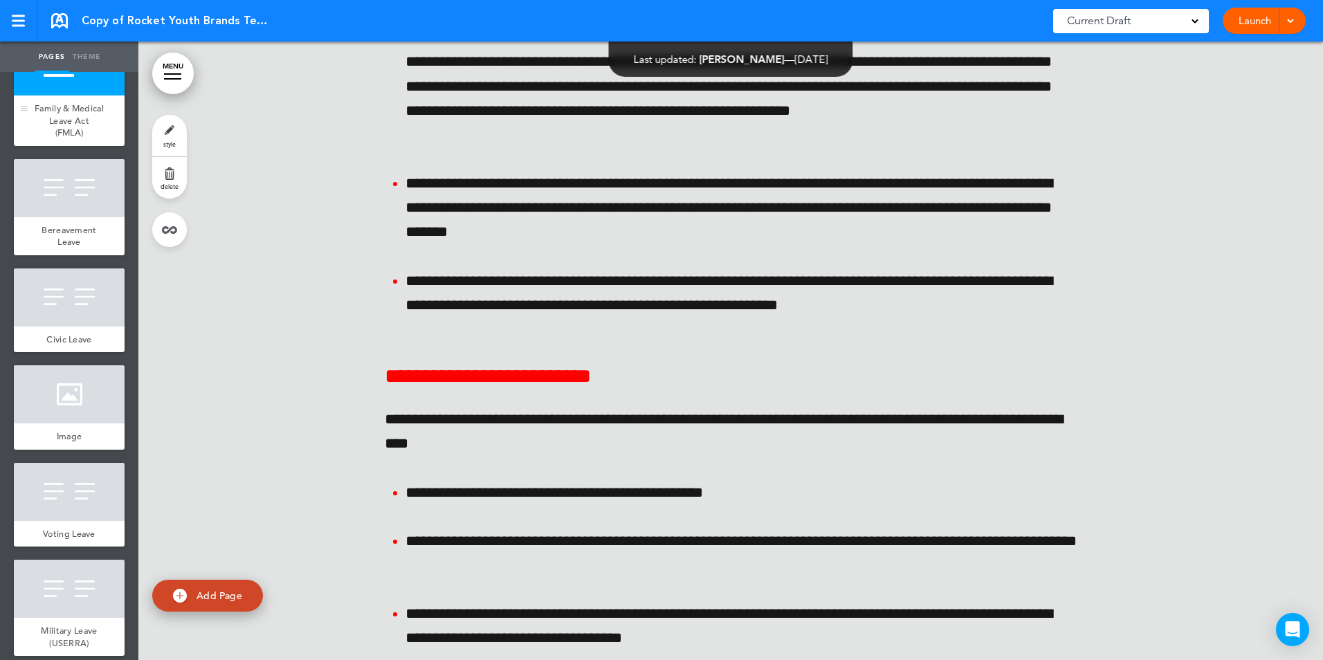
scroll to position [6438, 0]
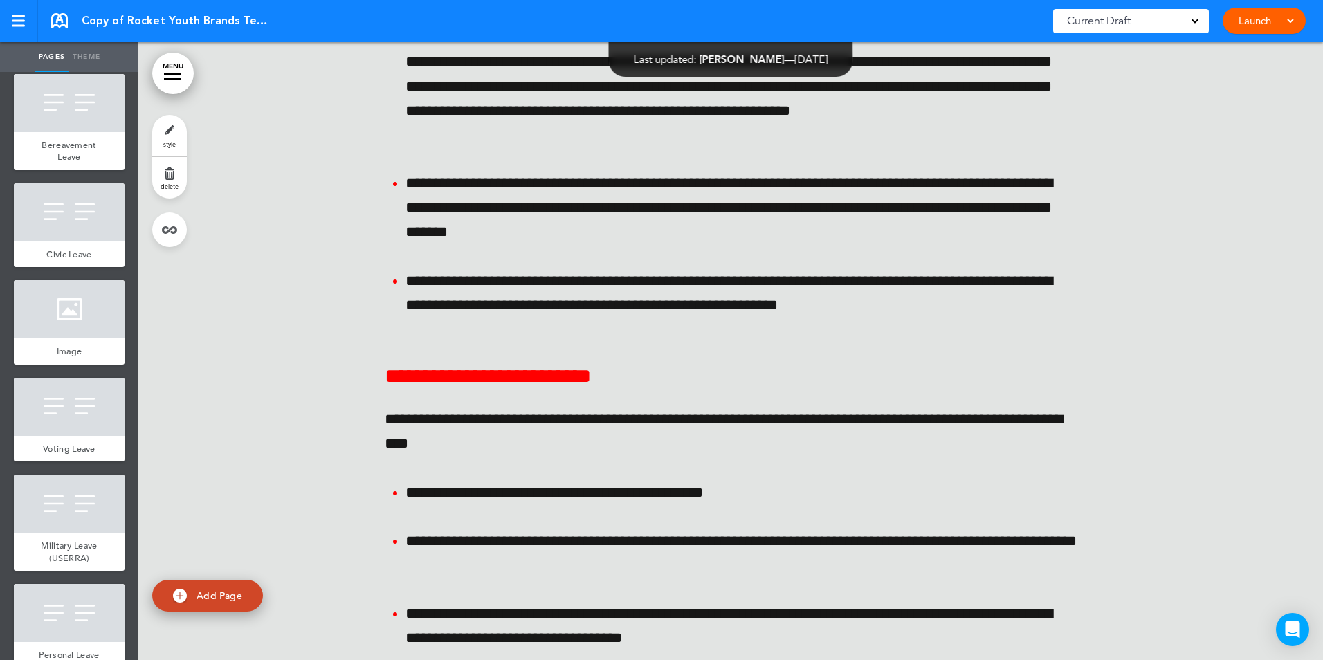
click at [66, 132] on div at bounding box center [69, 103] width 111 height 58
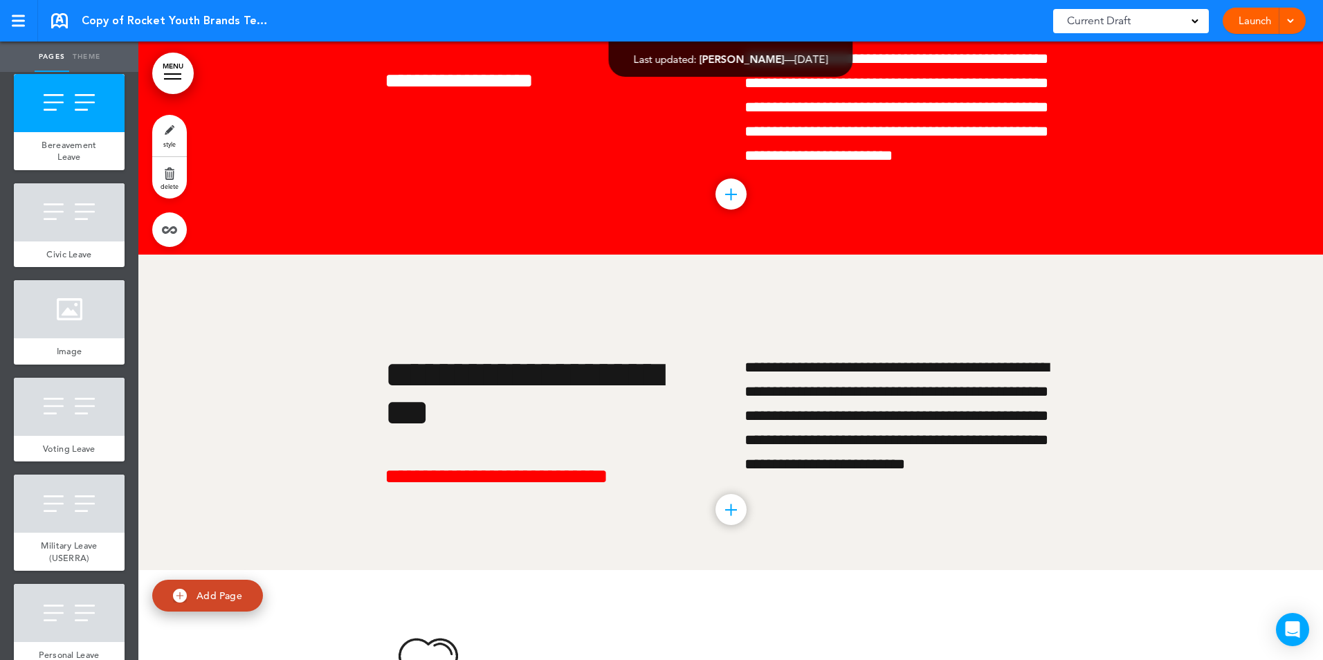
scroll to position [61776, 0]
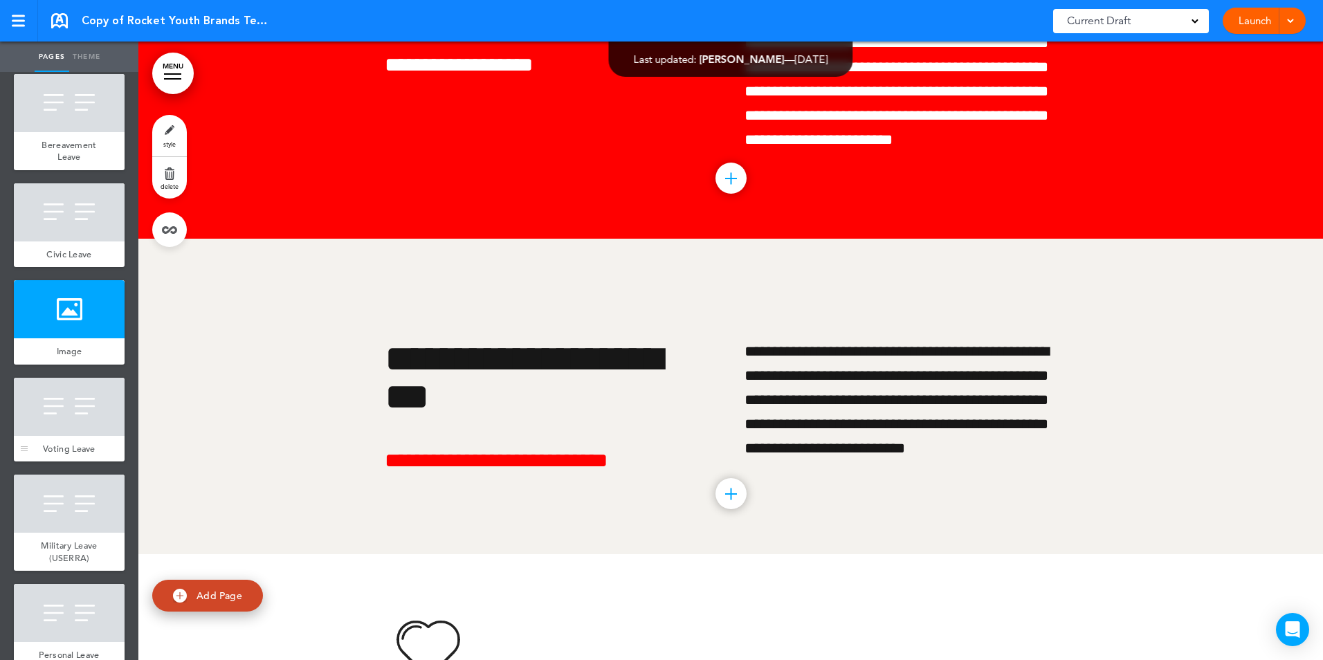
click at [78, 436] on div at bounding box center [69, 407] width 111 height 58
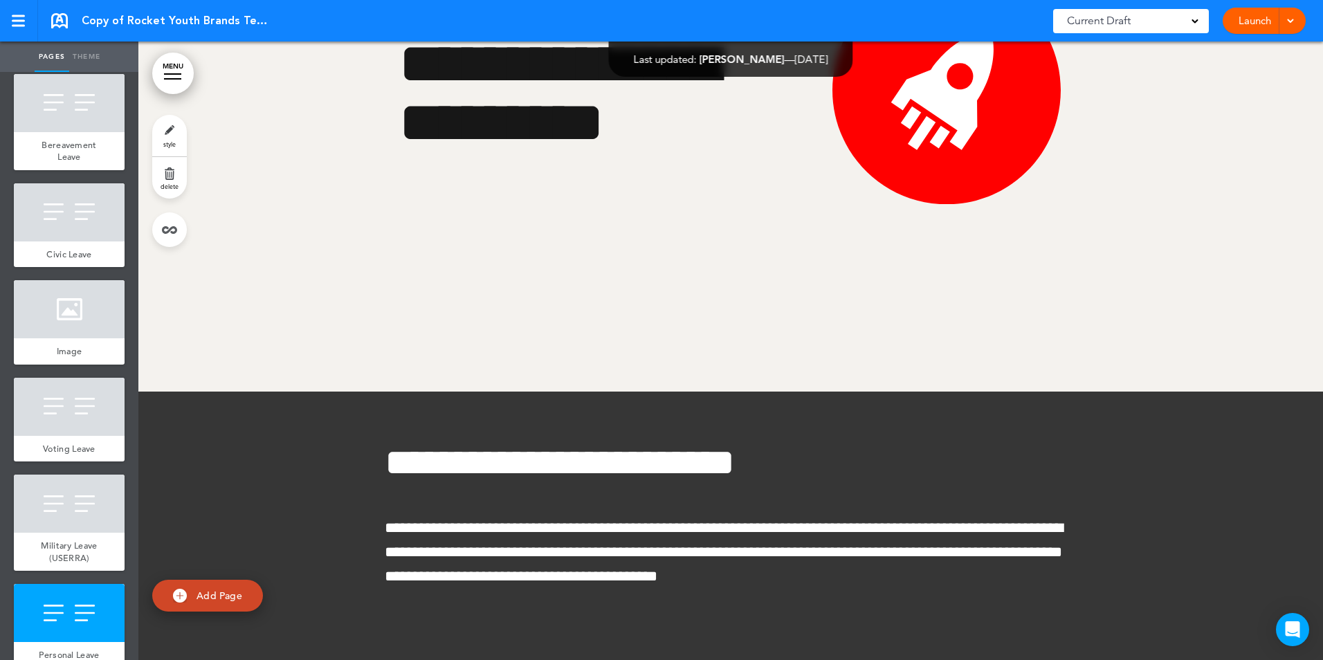
scroll to position [63763, 0]
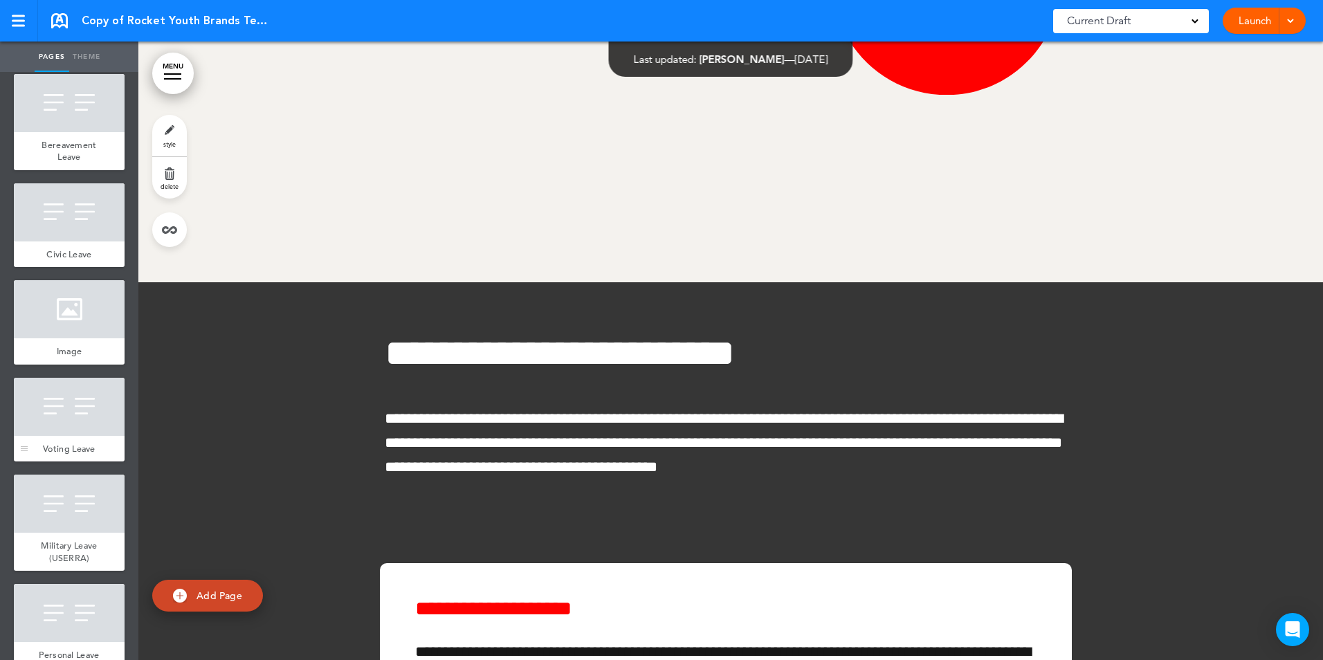
click at [60, 436] on div at bounding box center [69, 407] width 111 height 58
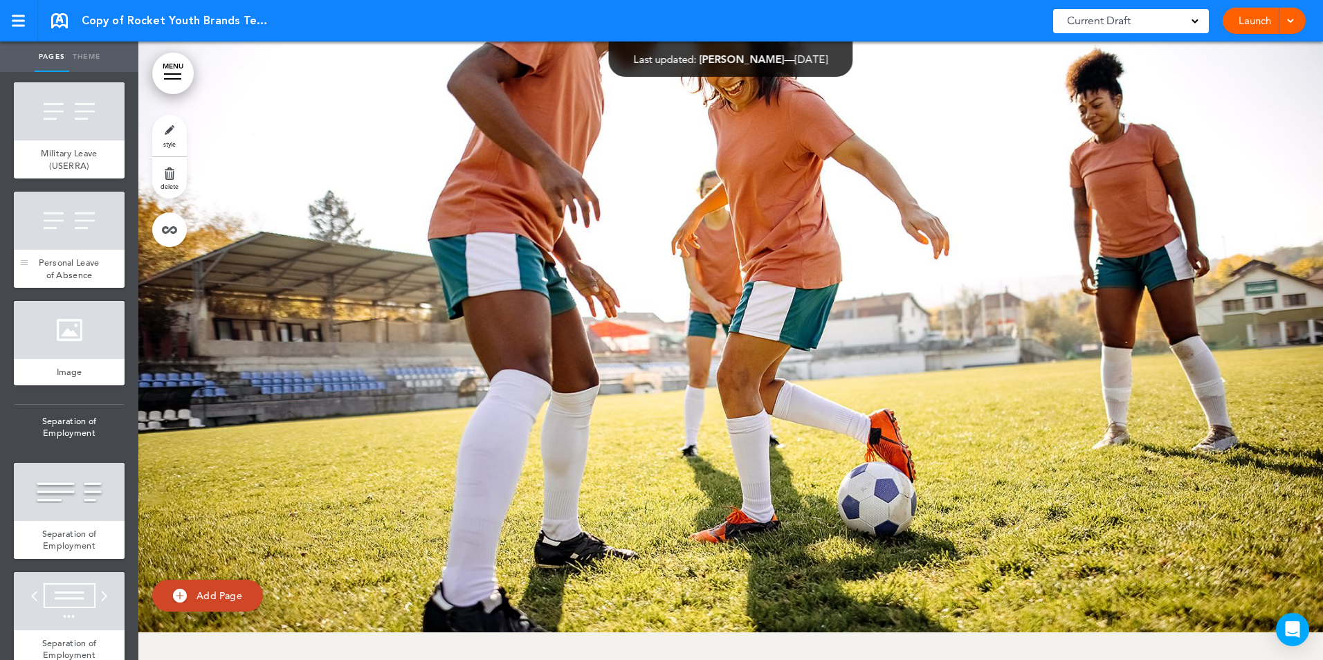
scroll to position [6922, 0]
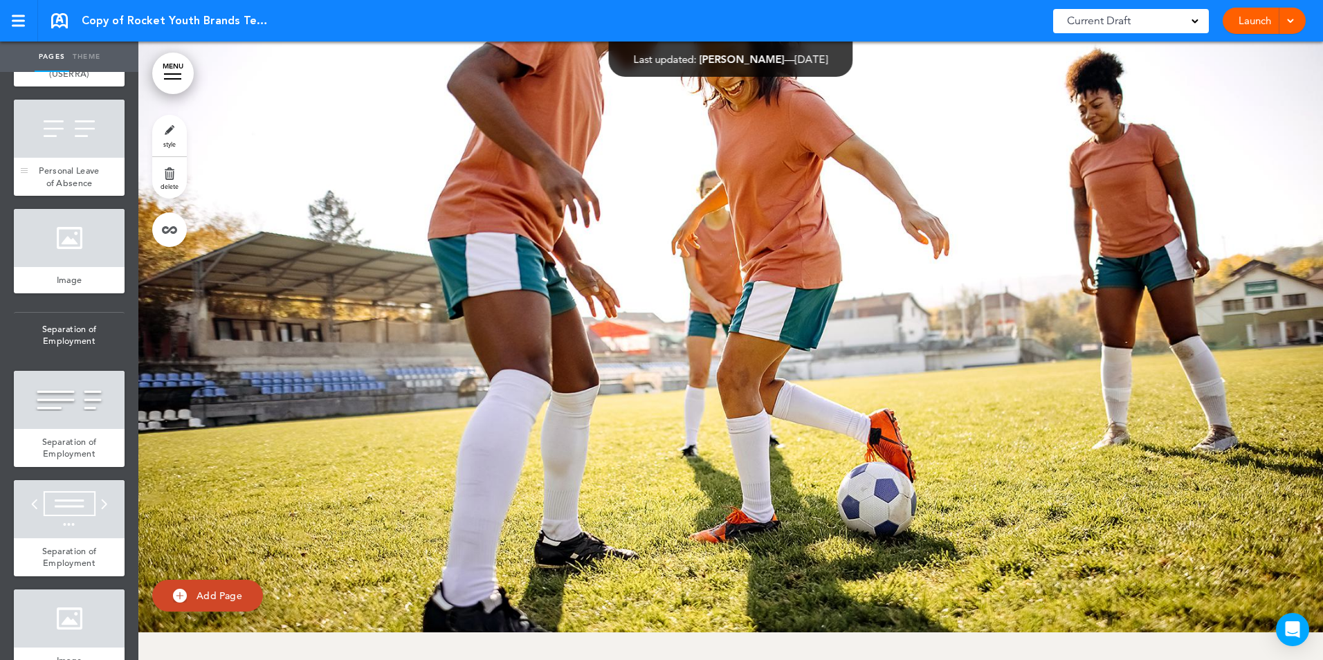
click at [78, 196] on div "Personal Leave of Absence" at bounding box center [69, 177] width 111 height 38
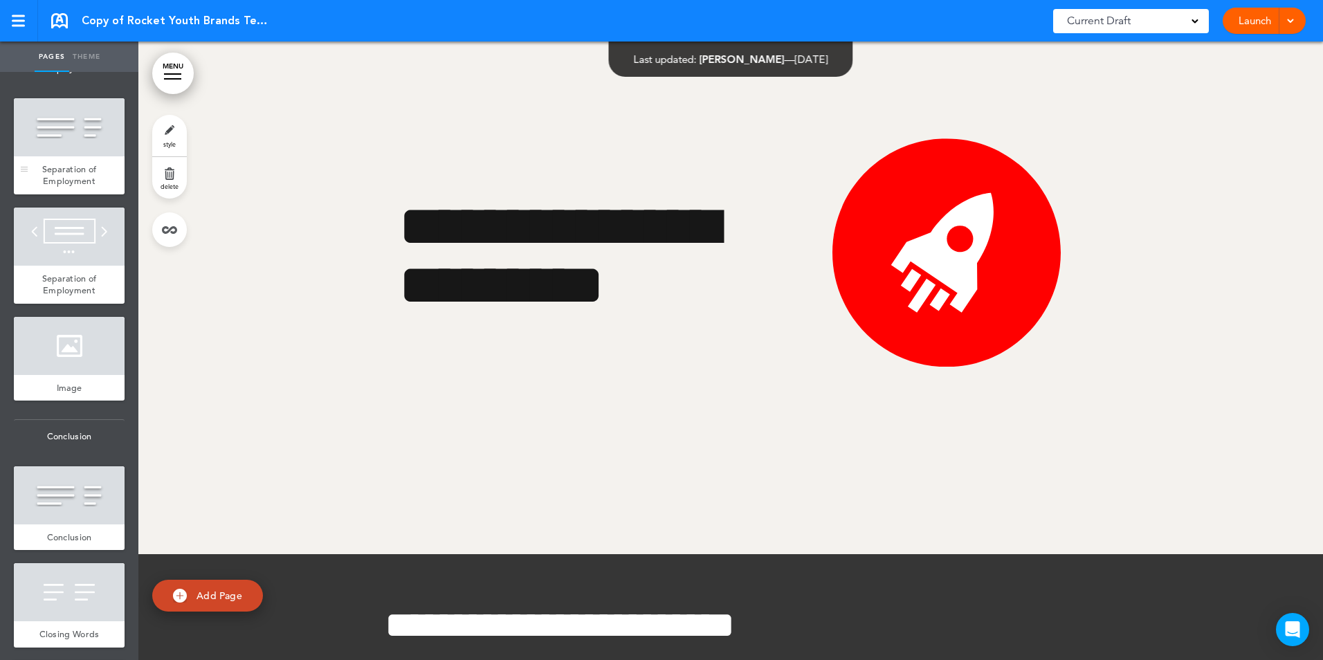
scroll to position [7199, 0]
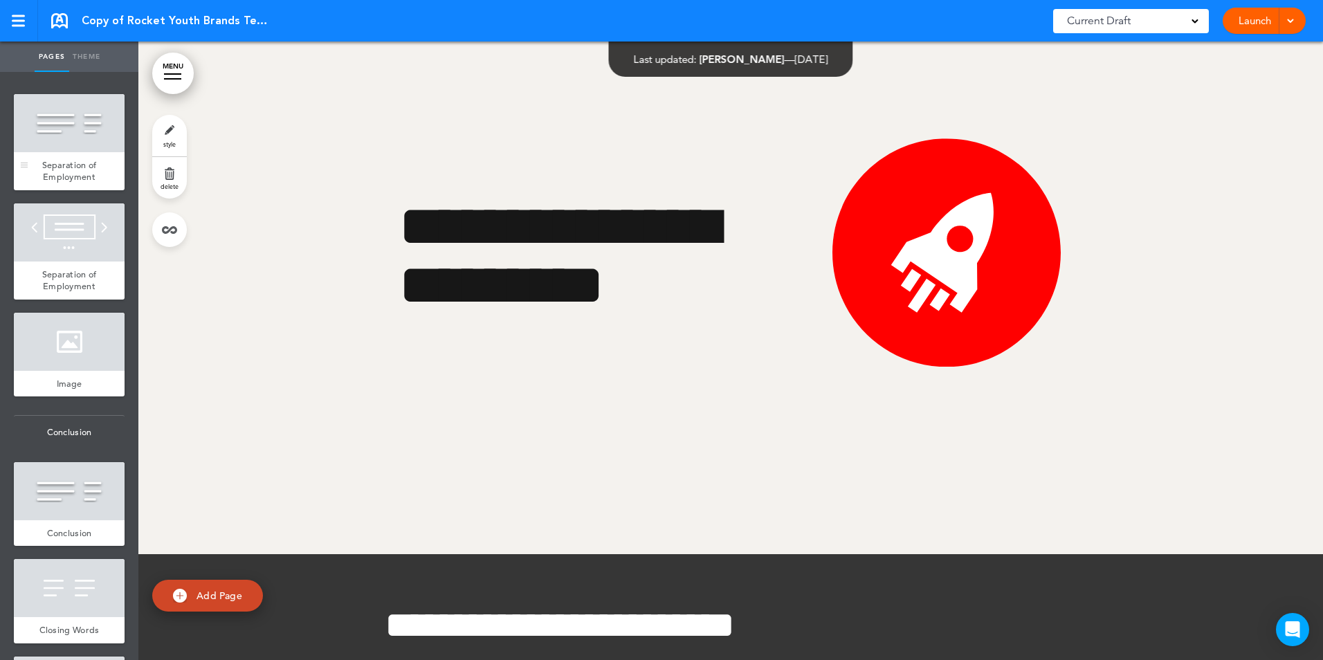
click at [73, 190] on div "Separation of Employment" at bounding box center [69, 171] width 111 height 38
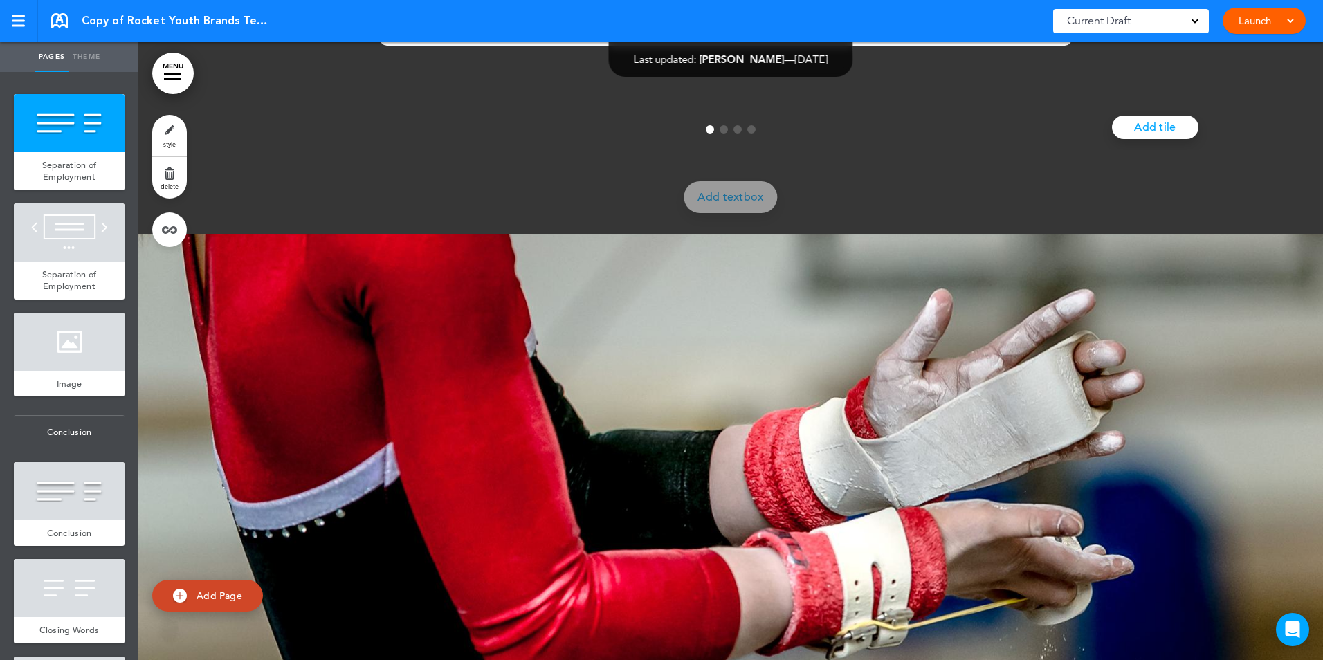
scroll to position [64586, 0]
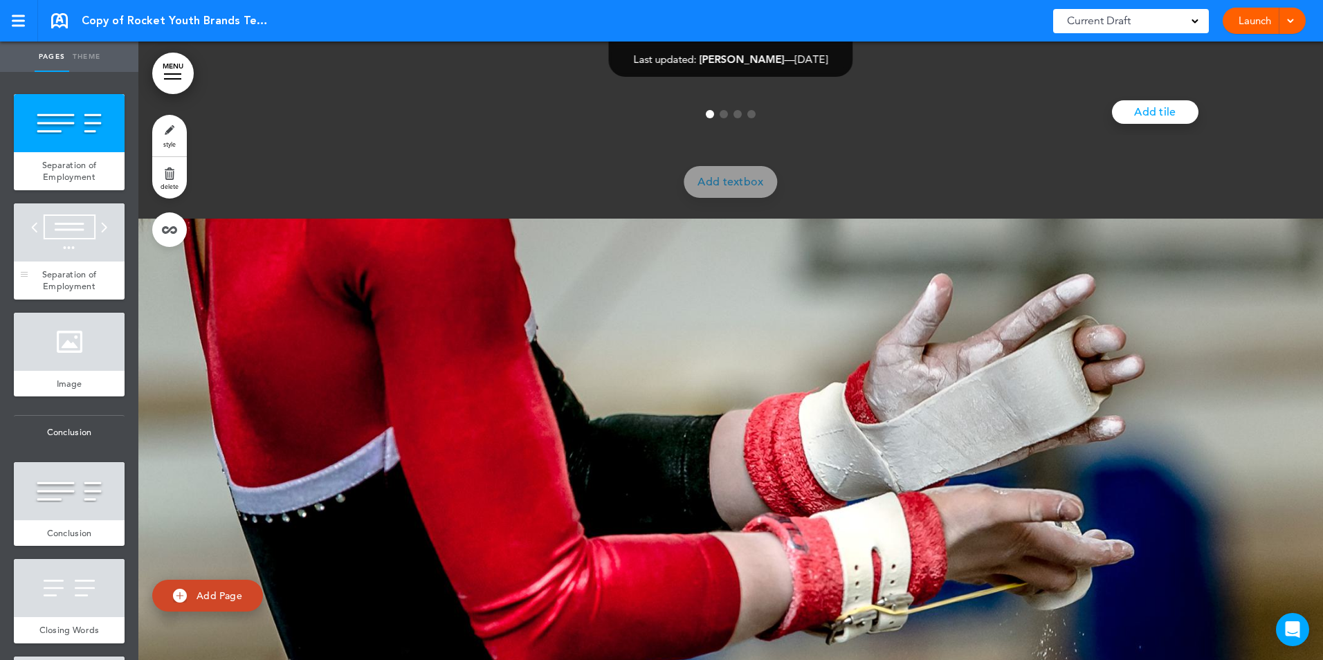
click at [67, 262] on div at bounding box center [69, 233] width 111 height 58
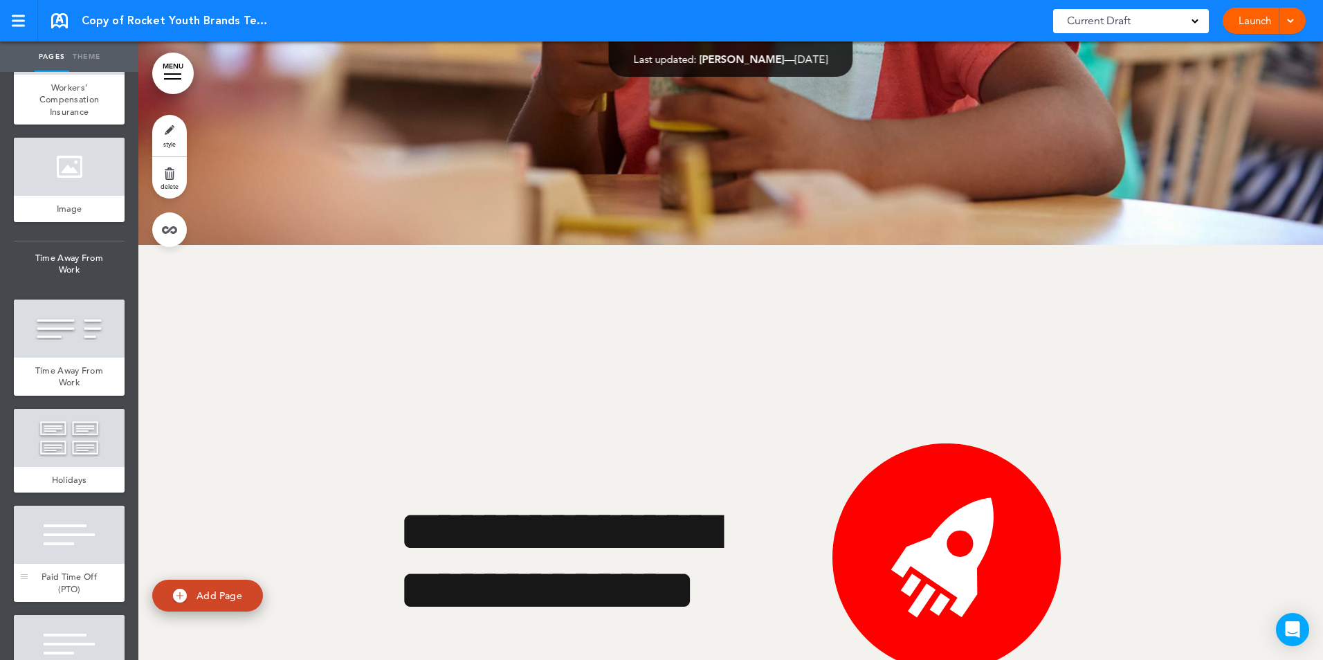
scroll to position [5767, 0]
